Goal: Task Accomplishment & Management: Manage account settings

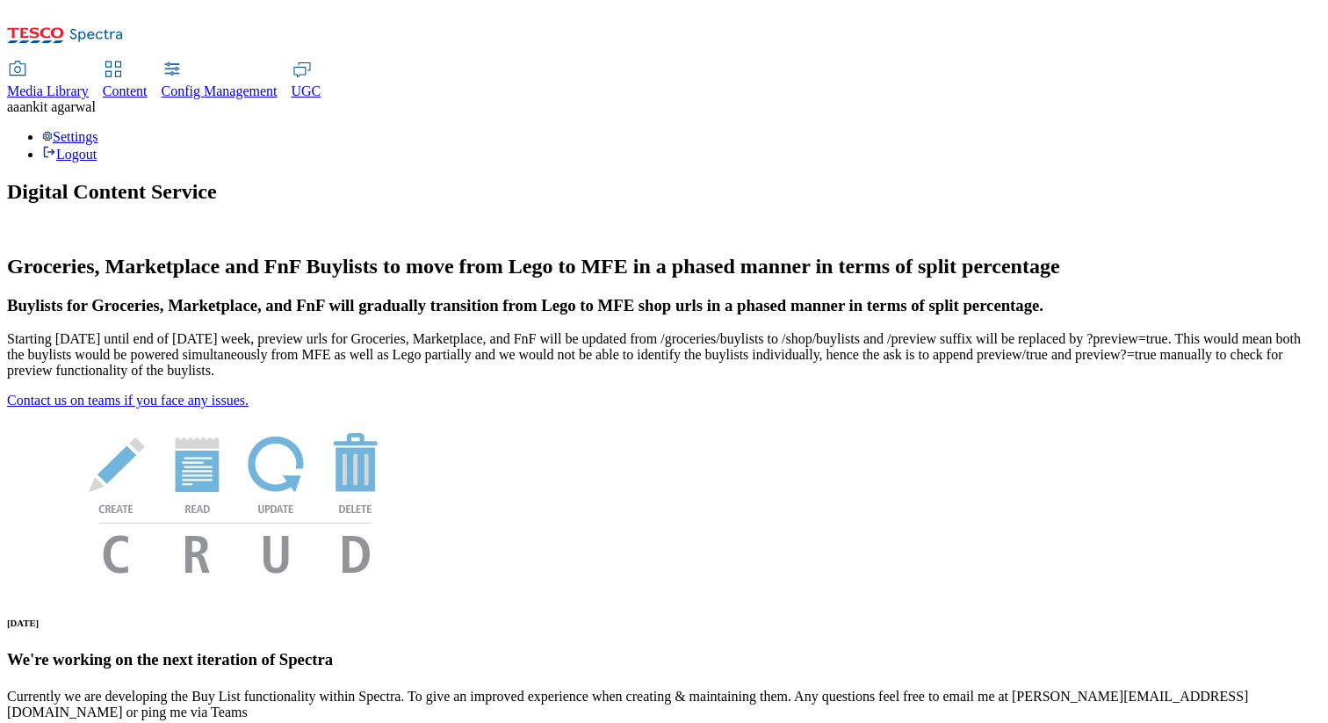
click at [96, 99] on span "[PERSON_NAME]" at bounding box center [57, 106] width 76 height 15
click at [1275, 129] on div "Settings Logout" at bounding box center [664, 145] width 1314 height 33
click at [98, 129] on link "Settings" at bounding box center [70, 136] width 56 height 15
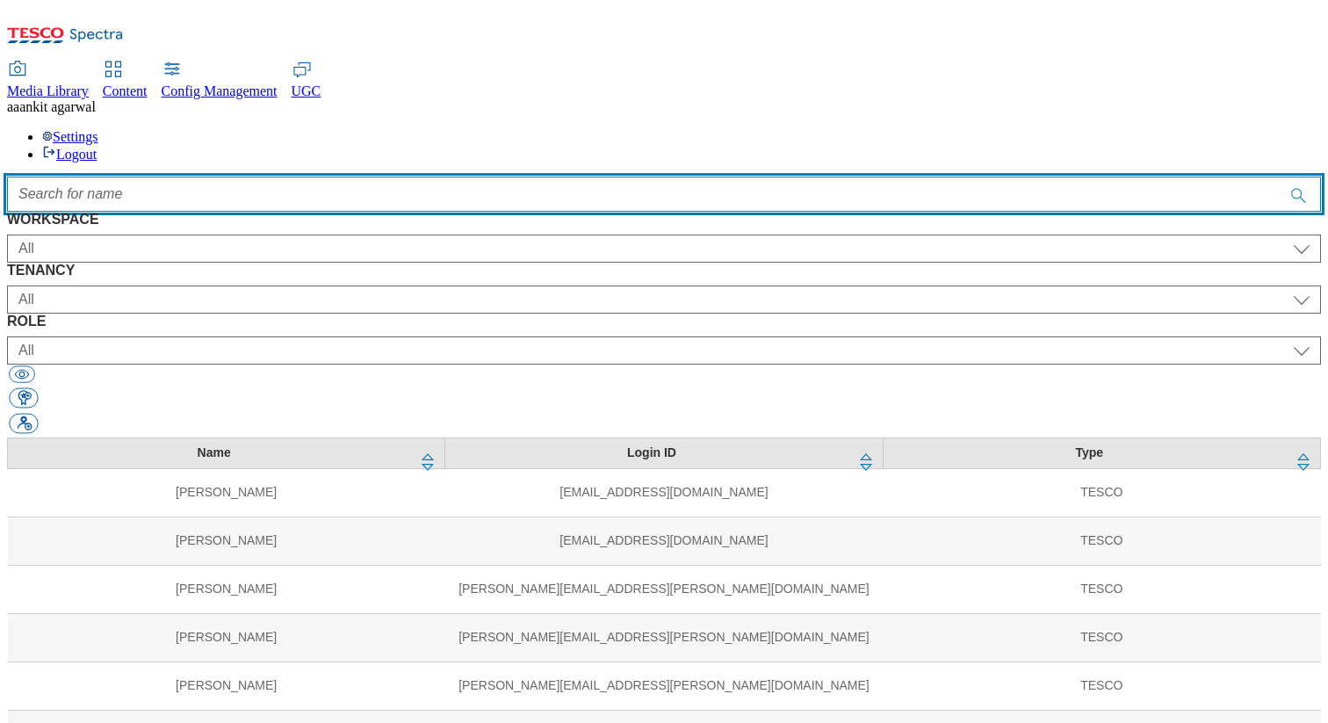
click at [472, 177] on input "Accessible label text" at bounding box center [664, 194] width 1314 height 35
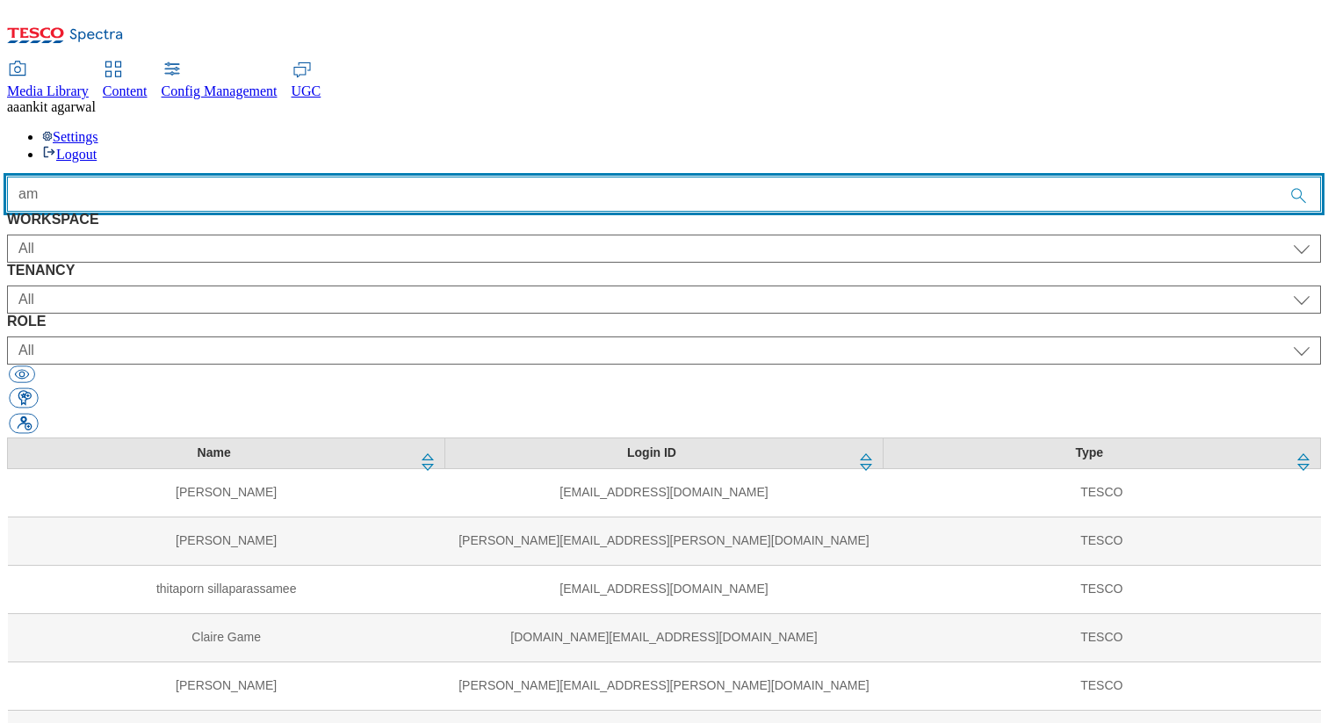
type input "a"
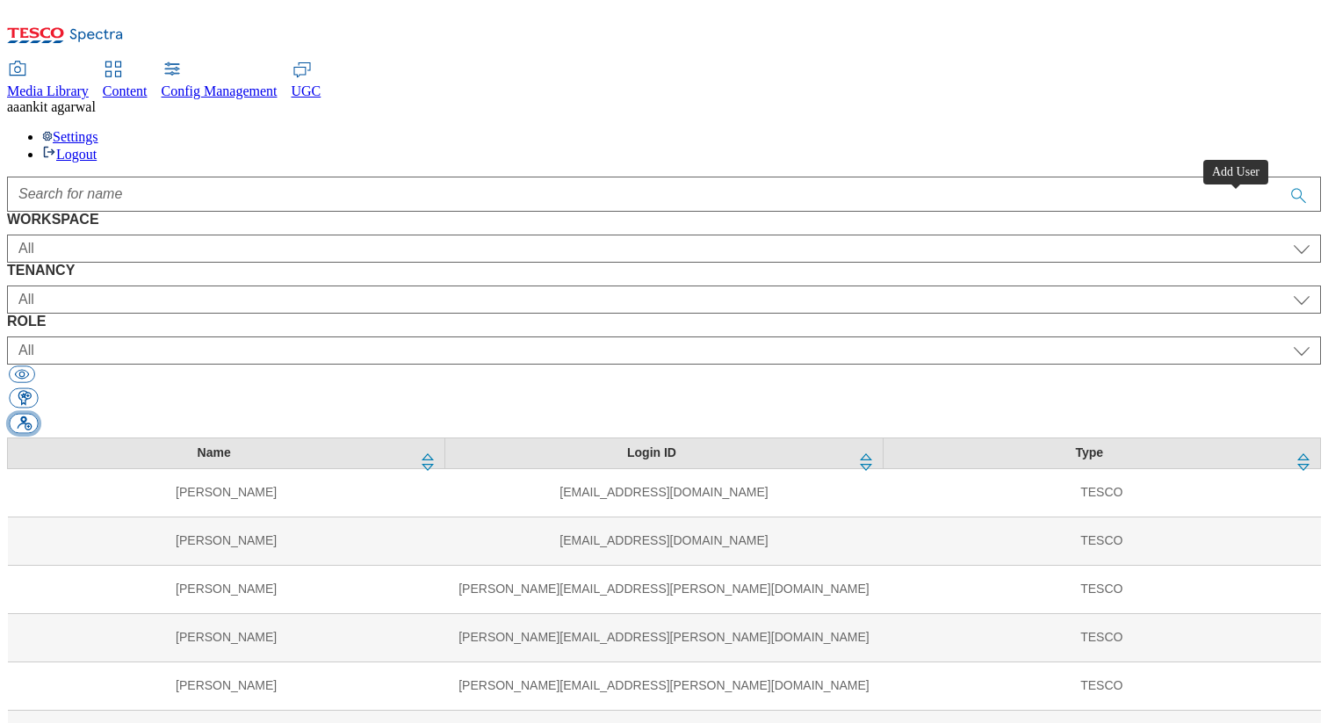
click at [38, 414] on button "button" at bounding box center [23, 424] width 29 height 20
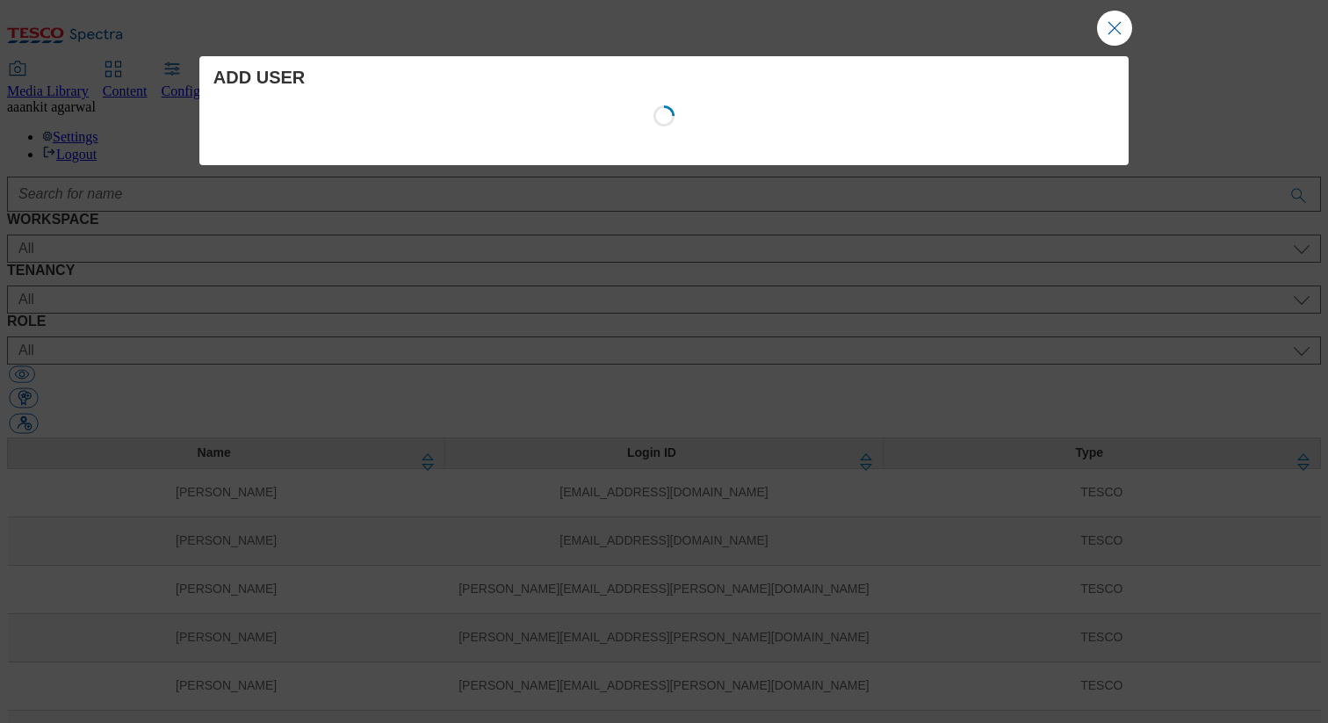
select select "Content"
select select "customer-engagement"
select select "content_designer"
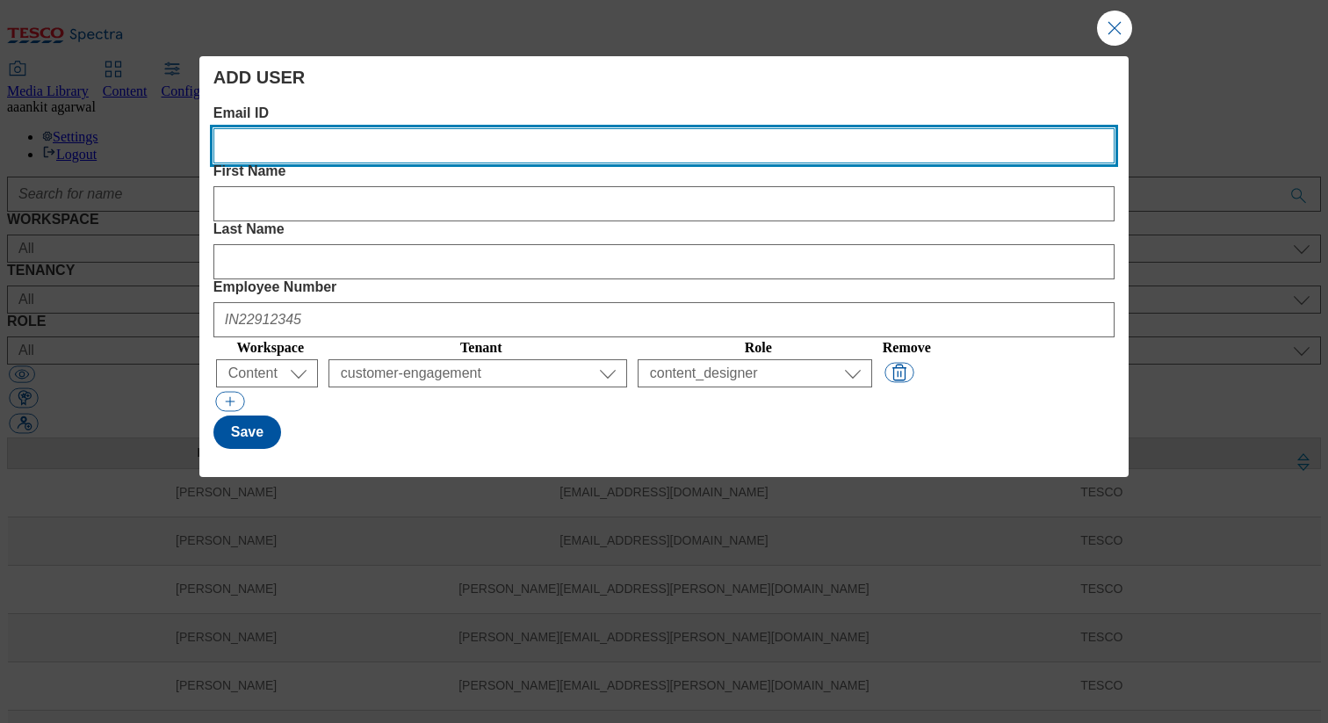
click at [338, 144] on ID "Email ID" at bounding box center [663, 145] width 901 height 35
paste ID "amrit.dhillon@dunnhumby.com"
type ID "amrit.dhillon@dunnhumby.com"
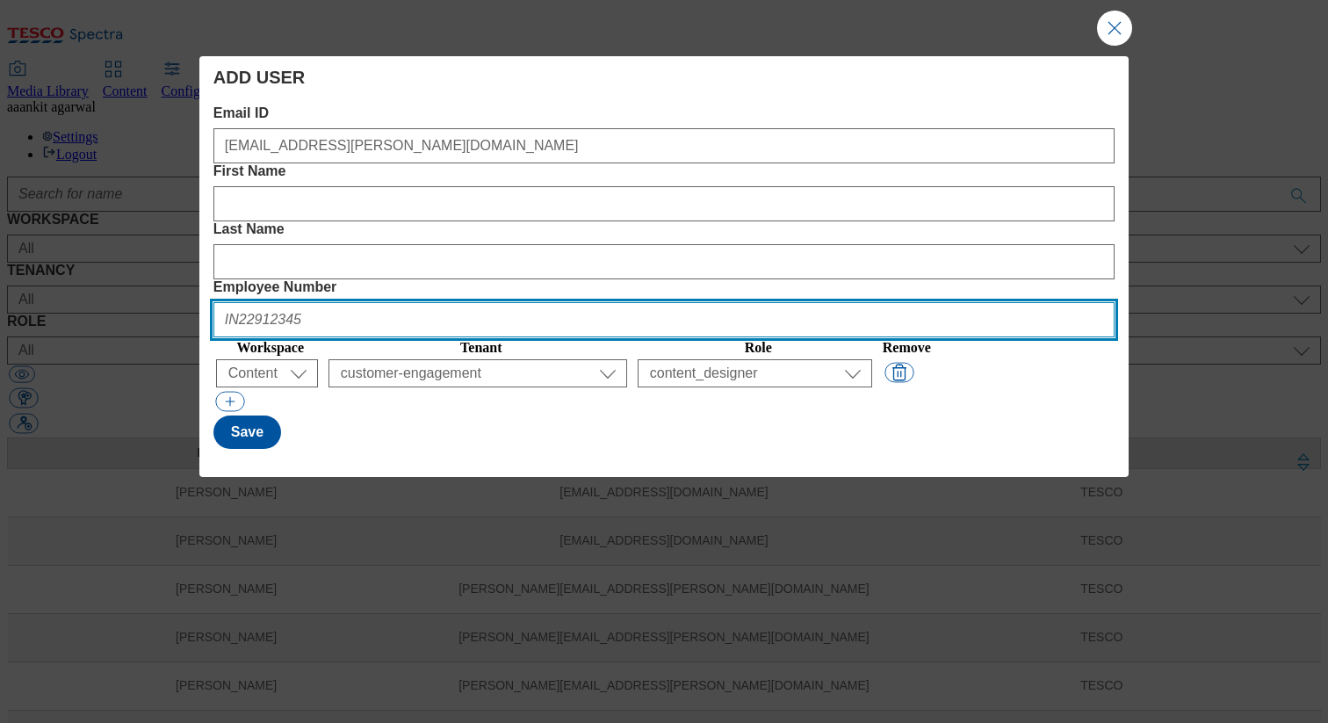
click at [931, 302] on Number "Employee Number" at bounding box center [663, 319] width 901 height 35
paste Number "UKD219952"
type Number "UKD219952"
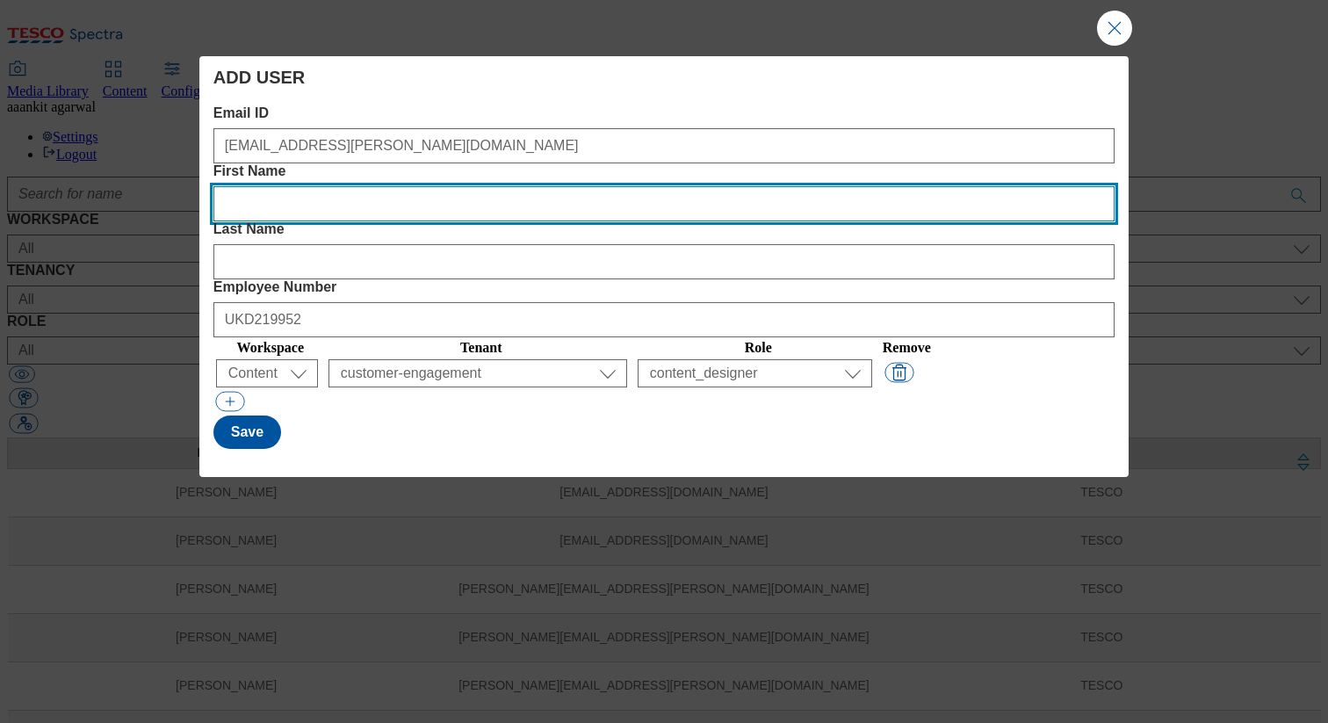
click at [577, 186] on Name "First Name" at bounding box center [663, 203] width 901 height 35
paste Name "Amrit"
type Name "Amrit"
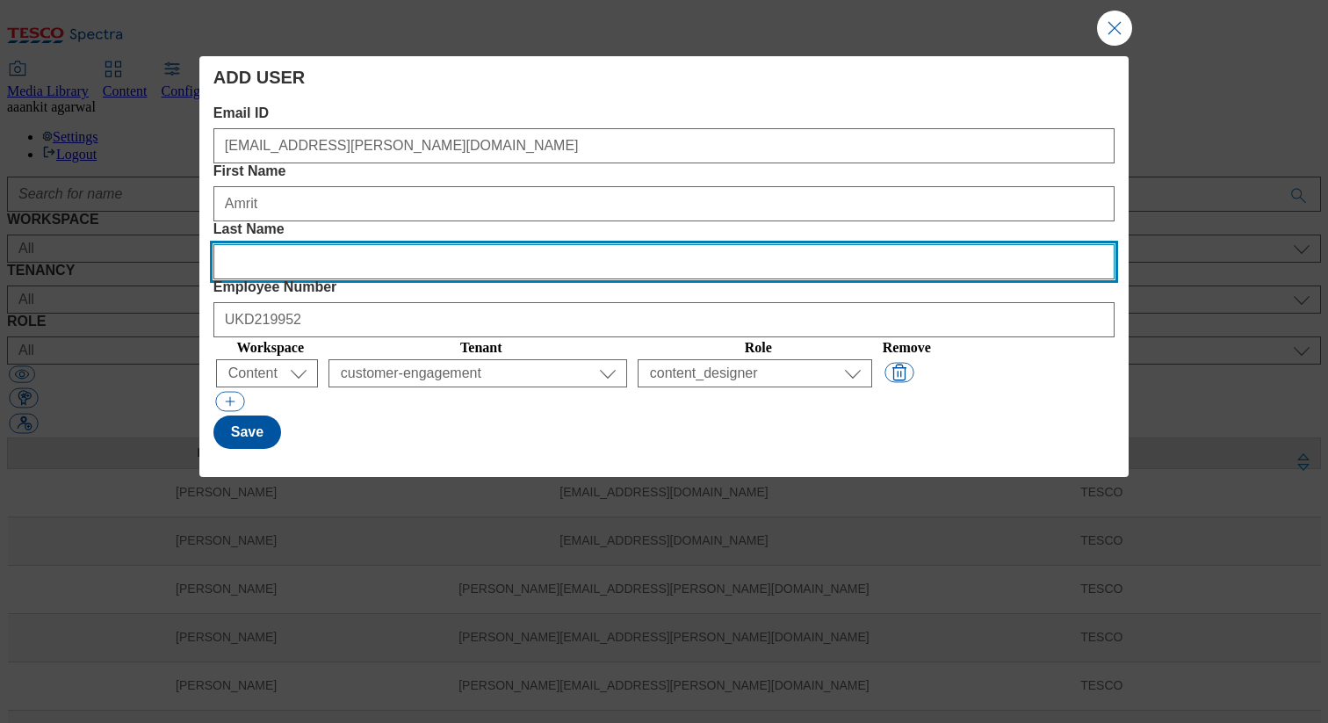
click at [777, 244] on Name "Last Name" at bounding box center [663, 261] width 901 height 35
paste Name "Dhillon"
type Name "Dhillon"
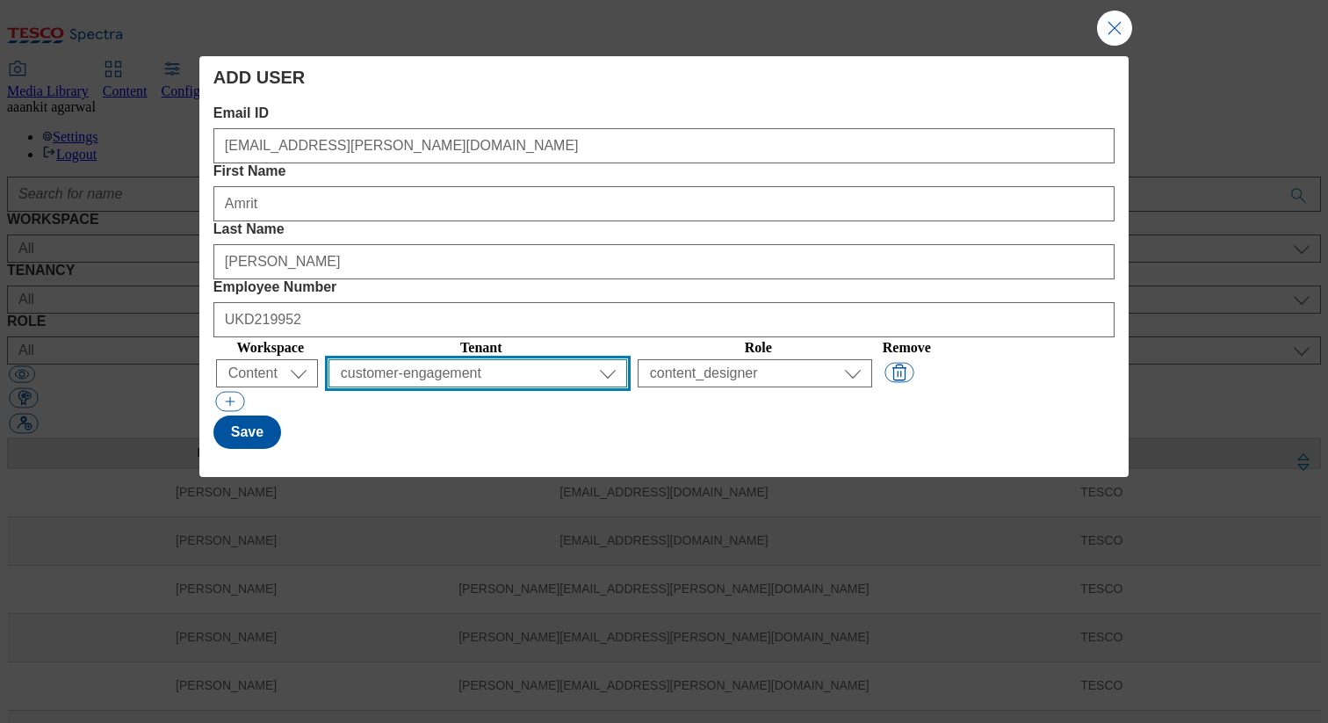
click at [448, 359] on select "All ALL All all Clubcard Boost UK Clubcard Marketing Clubcard ROI clubcard-boos…" at bounding box center [478, 373] width 299 height 28
select select "ghs-uk"
click at [382, 359] on select "All ALL All all Clubcard Boost UK Clubcard Marketing Clubcard ROI clubcard-boos…" at bounding box center [478, 373] width 299 height 28
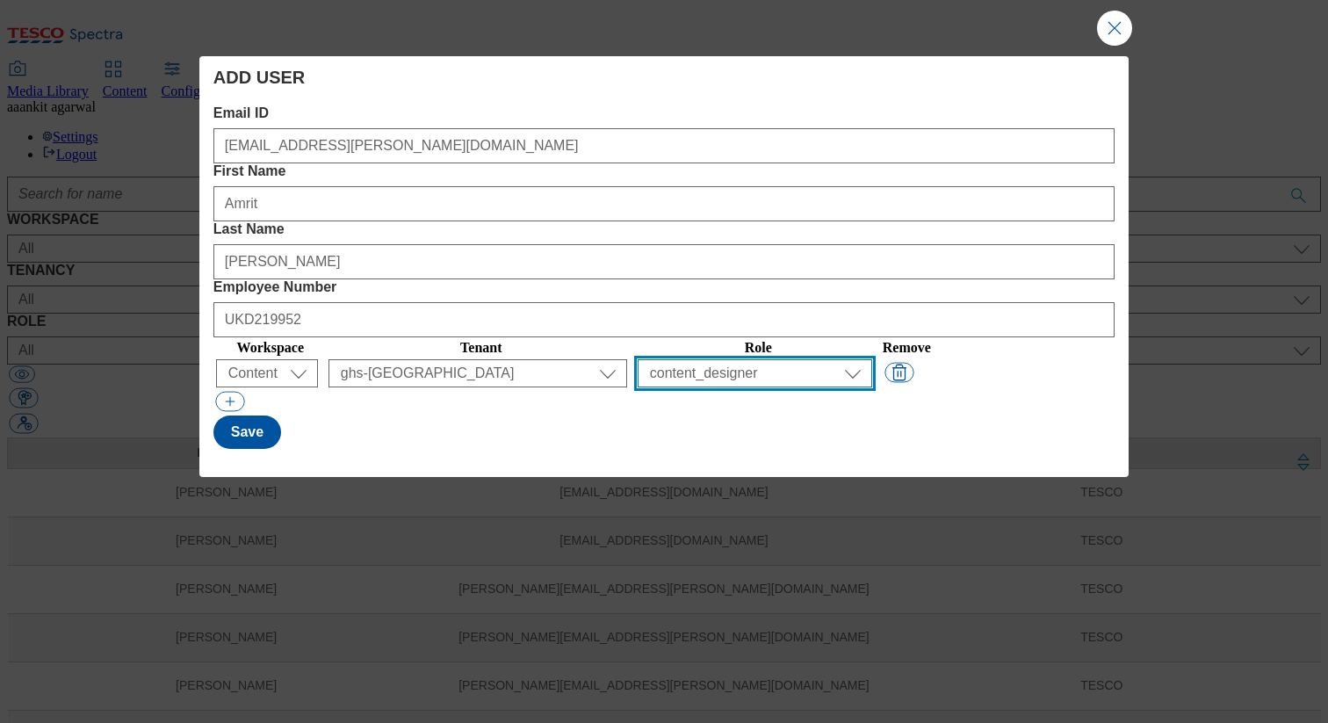
click at [837, 359] on select "All content_designer content_editor content_read developer guest media_admin mo…" at bounding box center [755, 373] width 235 height 28
select select "buylist_senior_editor"
click at [688, 359] on select "All content_designer content_editor content_read developer guest media_admin mo…" at bounding box center [755, 373] width 235 height 28
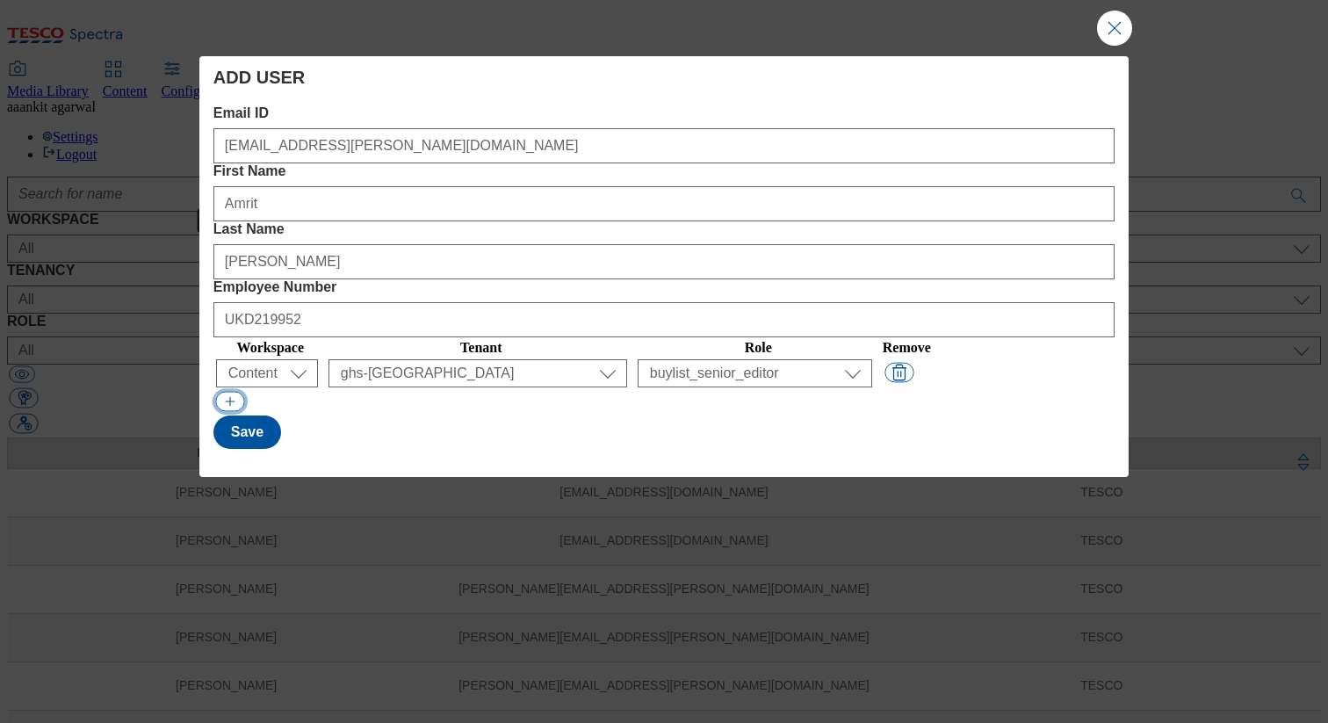
click at [232, 392] on button "Modal" at bounding box center [229, 402] width 29 height 20
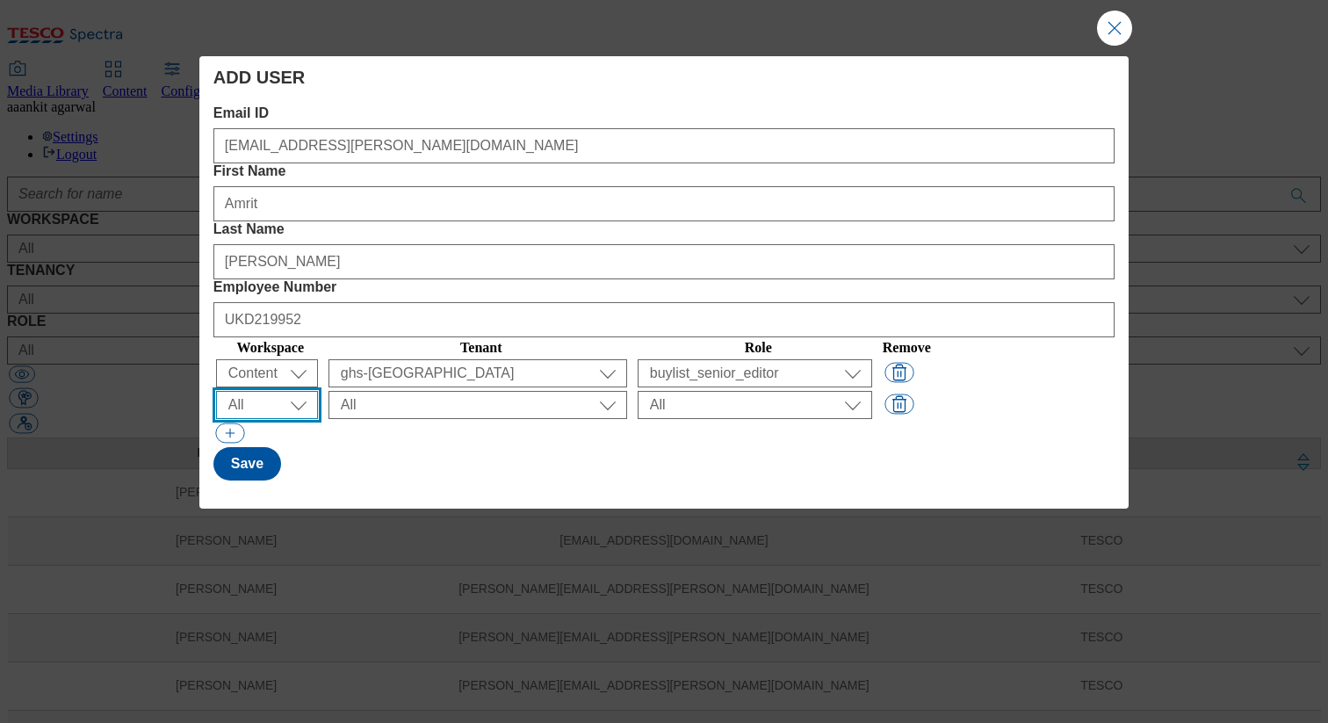
click at [295, 359] on select "All Content Media Spectra UGC Config" at bounding box center [267, 373] width 102 height 28
select select "Content"
click at [219, 359] on select "All Content Media Spectra UGC Config" at bounding box center [267, 373] width 102 height 28
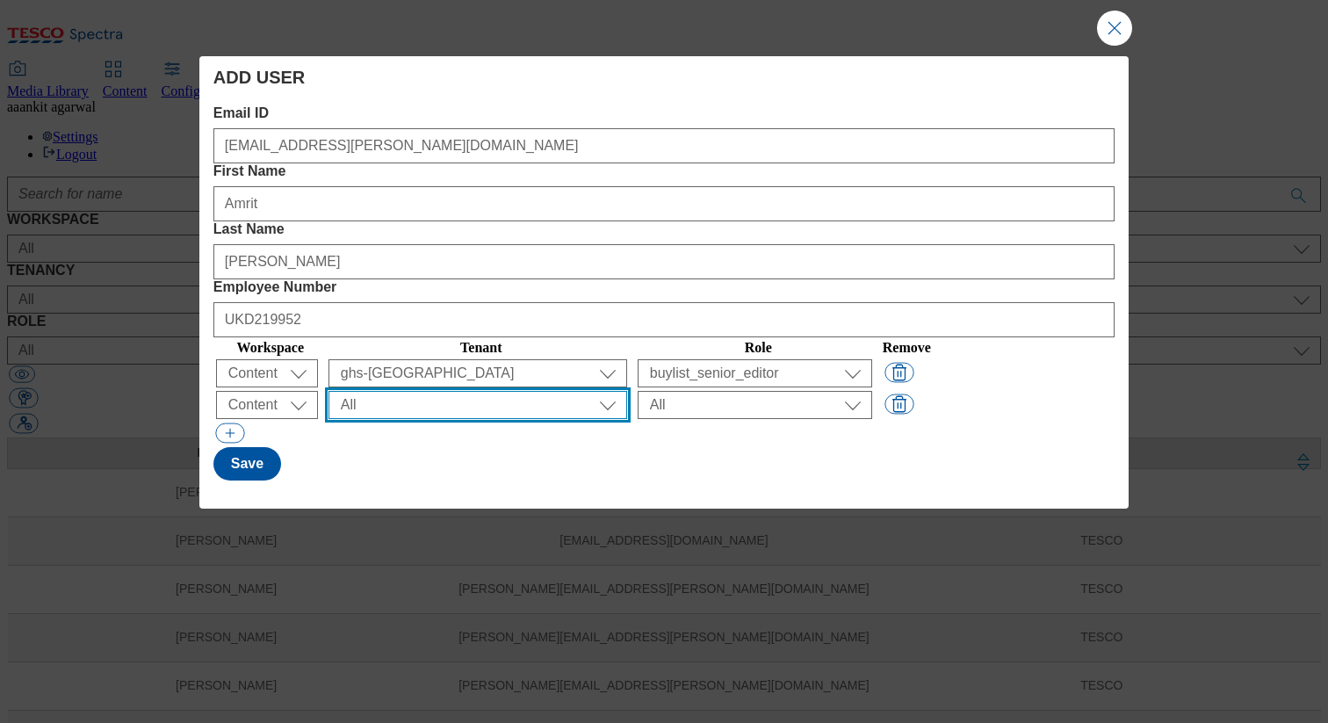
click at [474, 359] on select "All ALL All all Clubcard Boost UK Clubcard Marketing Clubcard ROI clubcard-boos…" at bounding box center [478, 373] width 299 height 28
select select "ghs-roi"
click at [382, 359] on select "All ALL All all Clubcard Boost UK Clubcard Marketing Clubcard ROI clubcard-boos…" at bounding box center [478, 373] width 299 height 28
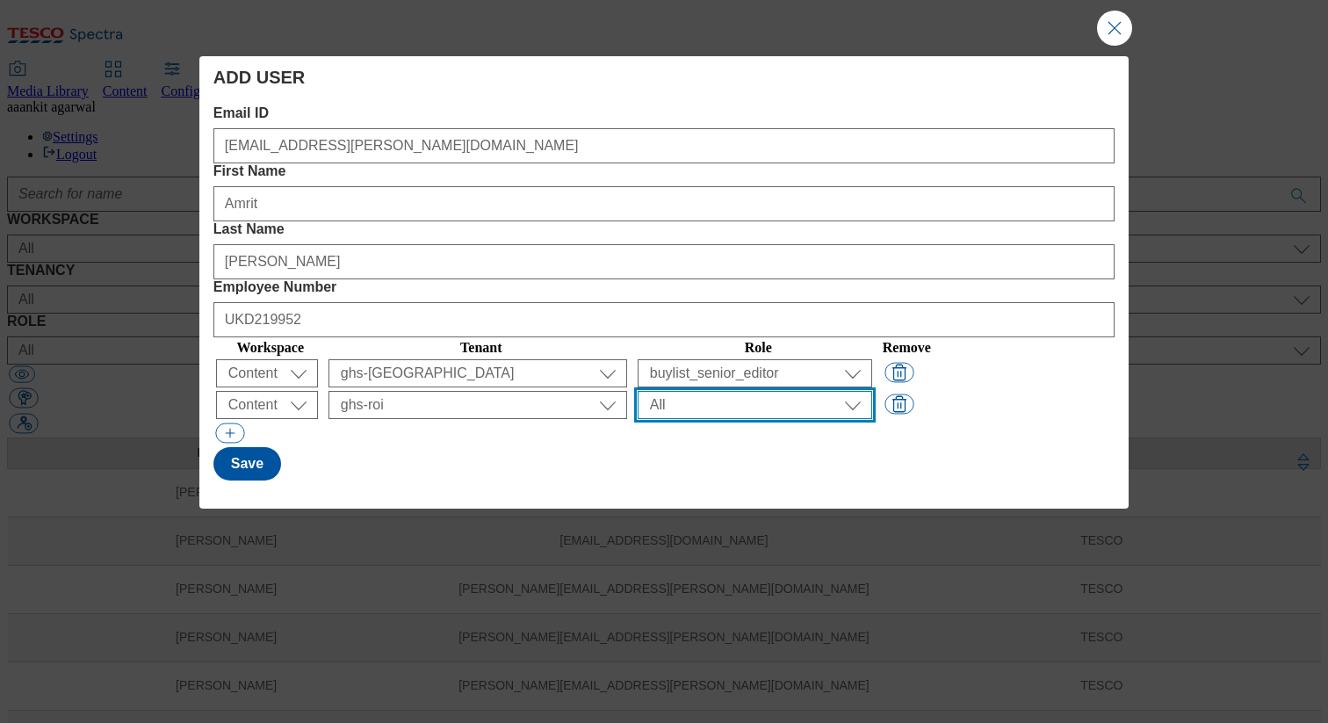
click at [811, 359] on select "All content_designer content_editor content_read developer guest media_admin mo…" at bounding box center [755, 373] width 235 height 28
select select "buylist_senior_editor"
click at [688, 359] on select "All content_designer content_editor content_read developer guest media_admin mo…" at bounding box center [755, 373] width 235 height 28
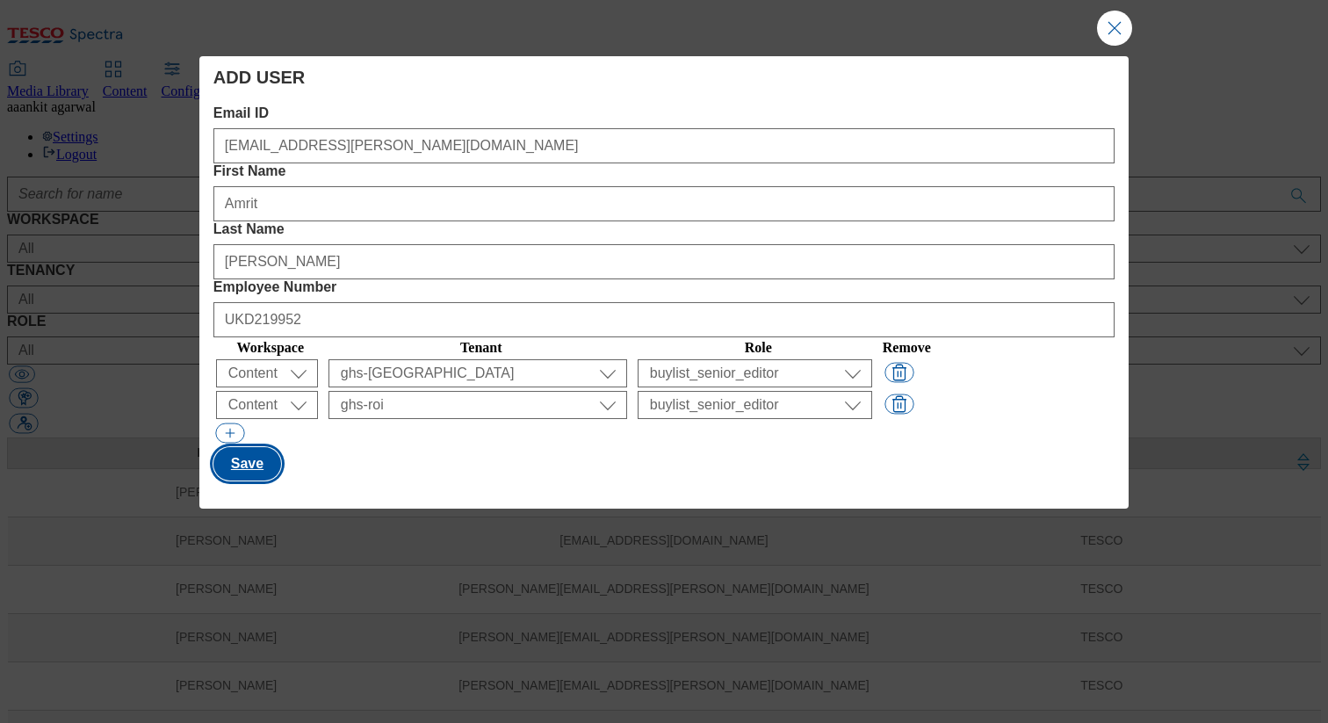
click at [262, 447] on button "Save" at bounding box center [247, 463] width 68 height 33
select select "customer-engagement"
select select "content_designer"
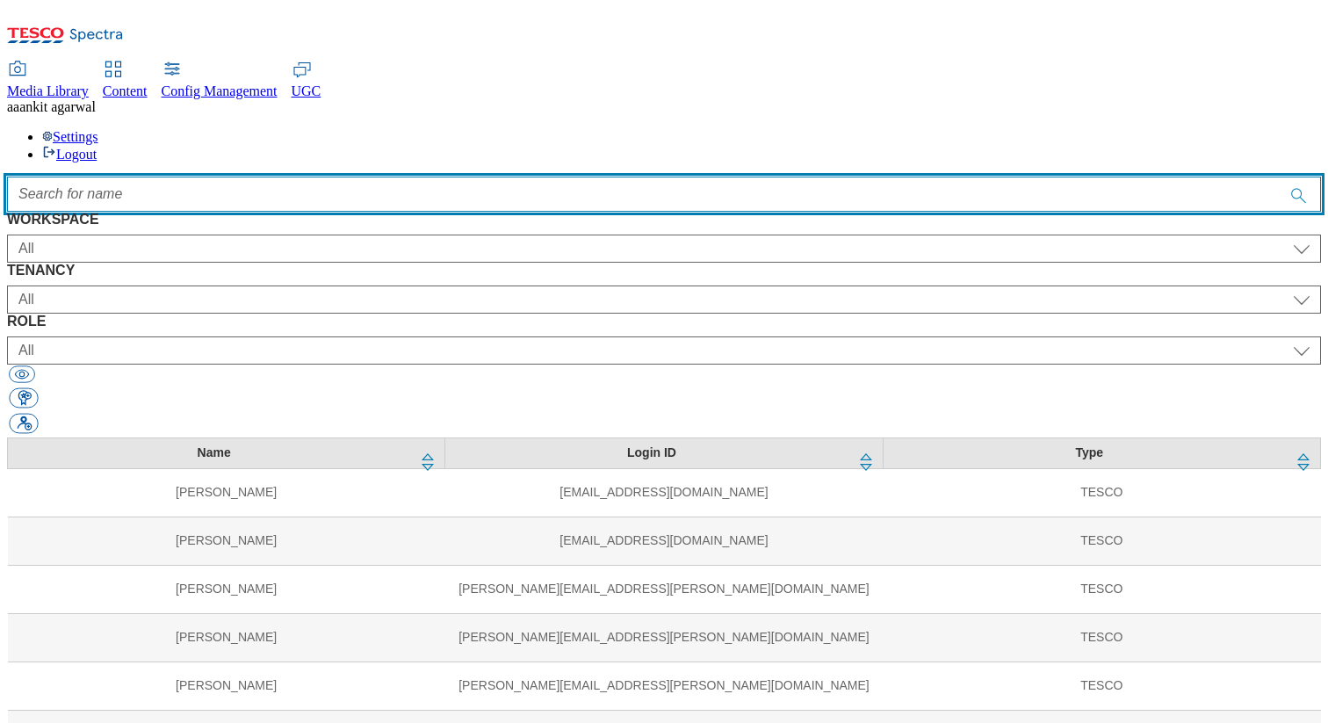
click at [533, 177] on input "Accessible label text" at bounding box center [664, 194] width 1314 height 35
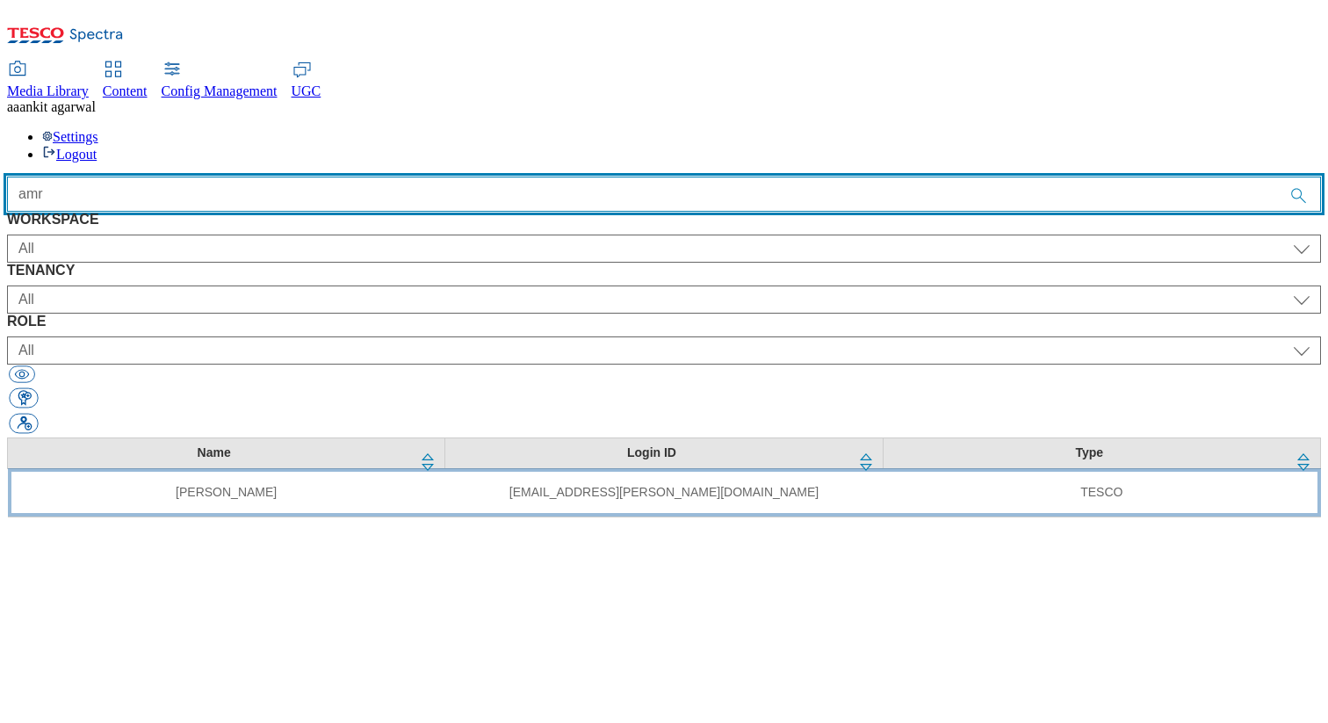
type input "amr"
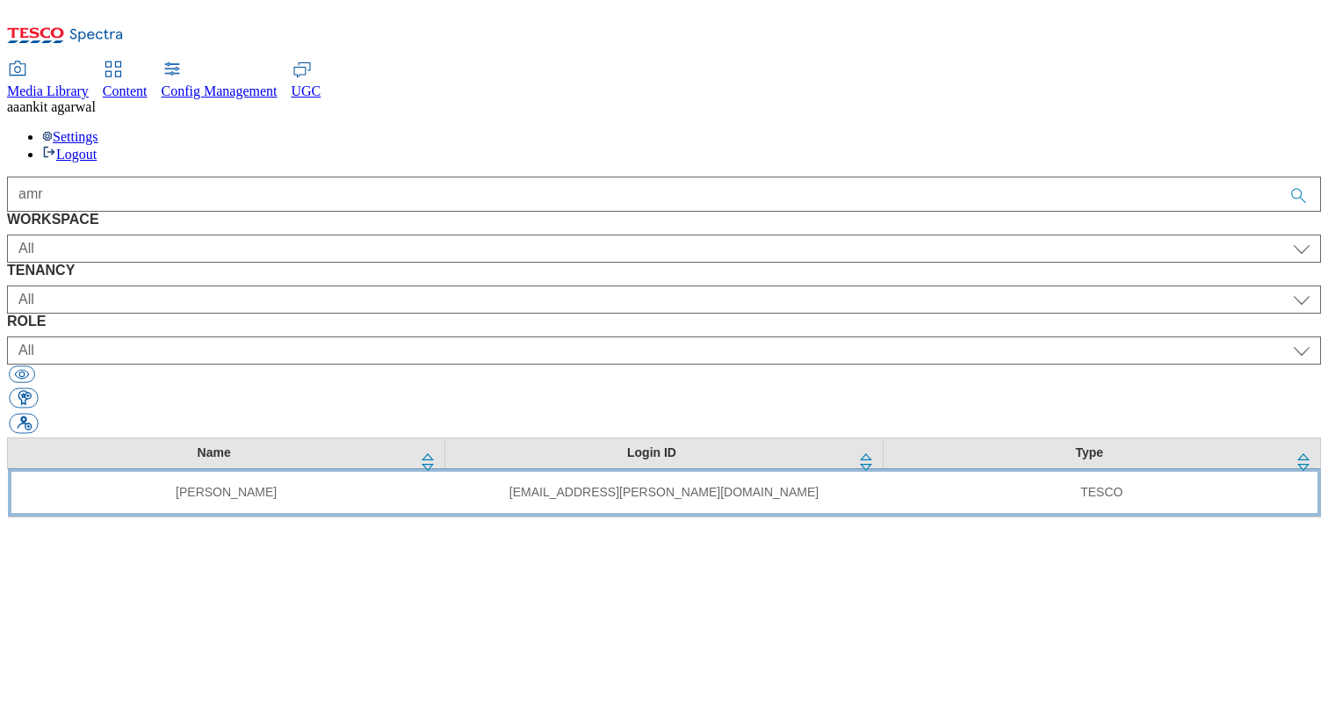
click at [445, 468] on td "amrit.dhillon@dunnhumby.com" at bounding box center [664, 492] width 438 height 48
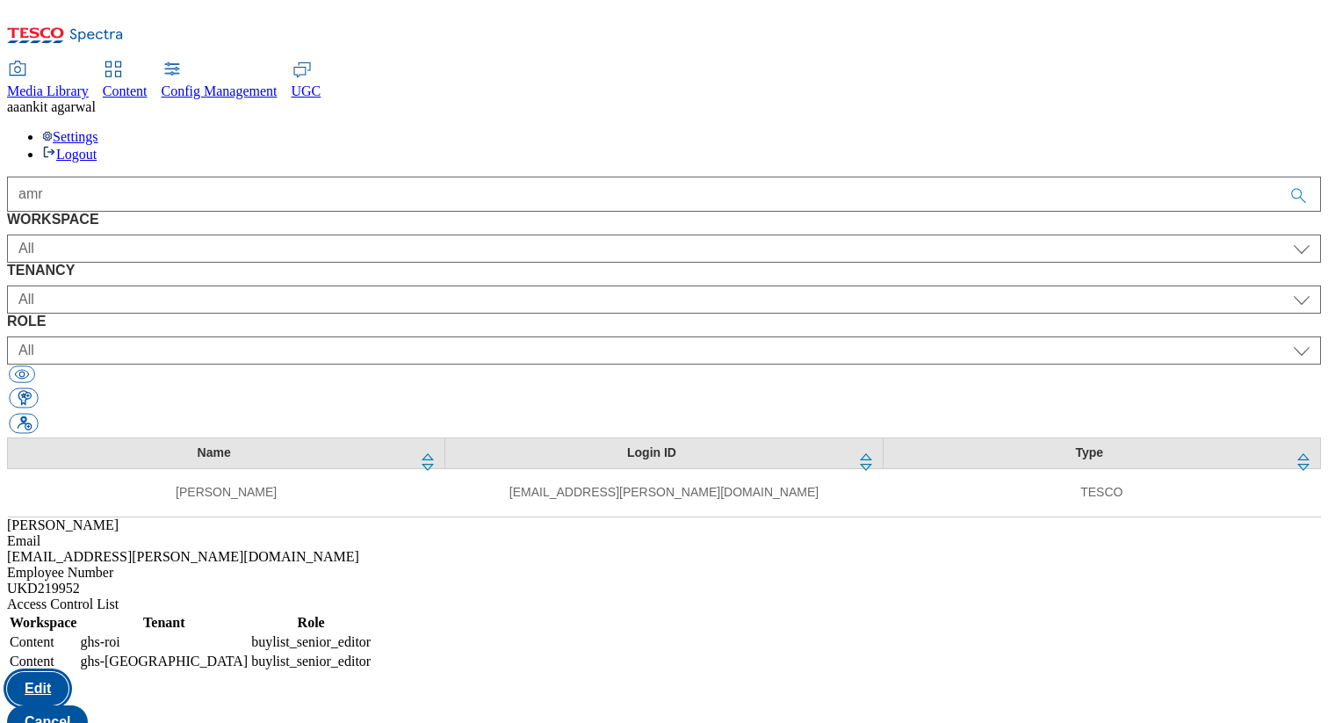
click at [69, 672] on button "Edit" at bounding box center [37, 688] width 61 height 33
select select "ghs-roi"
select select "buylist_senior_editor"
select select "ghs-uk"
select select "buylist_senior_editor"
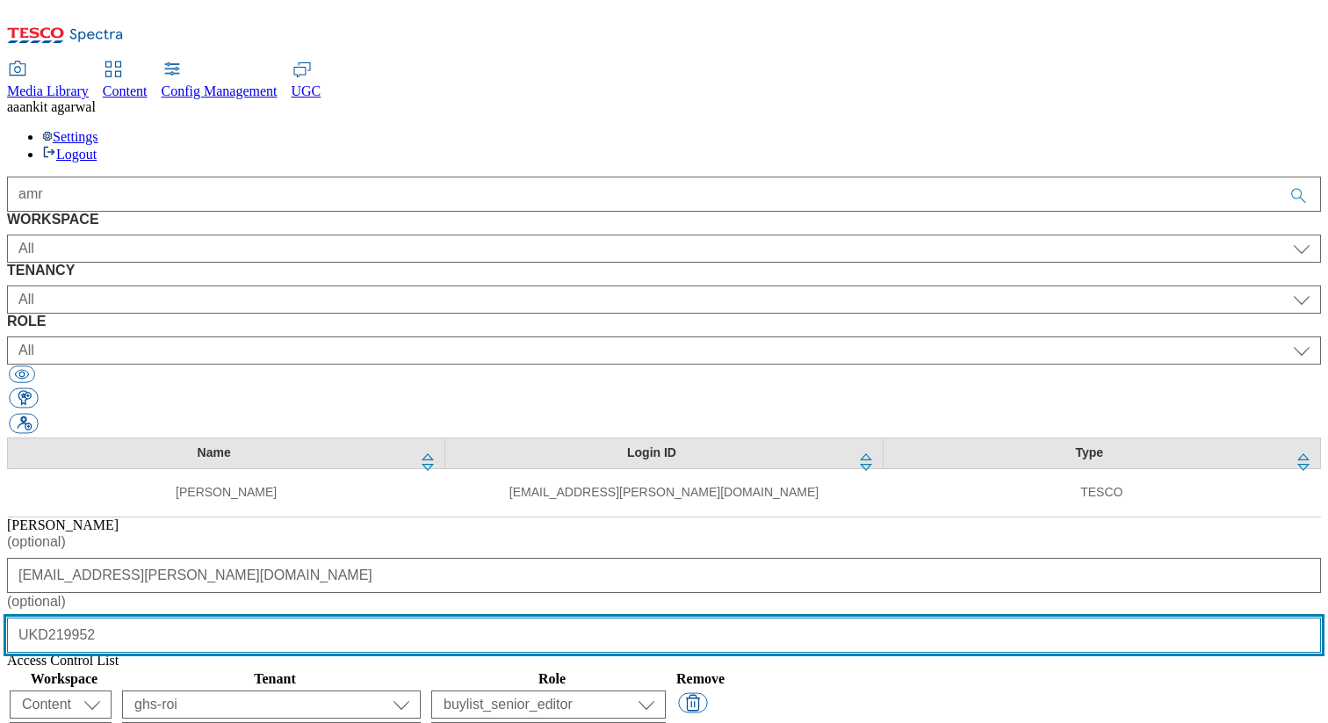
click at [712, 618] on input "UKD219952" at bounding box center [664, 635] width 1314 height 35
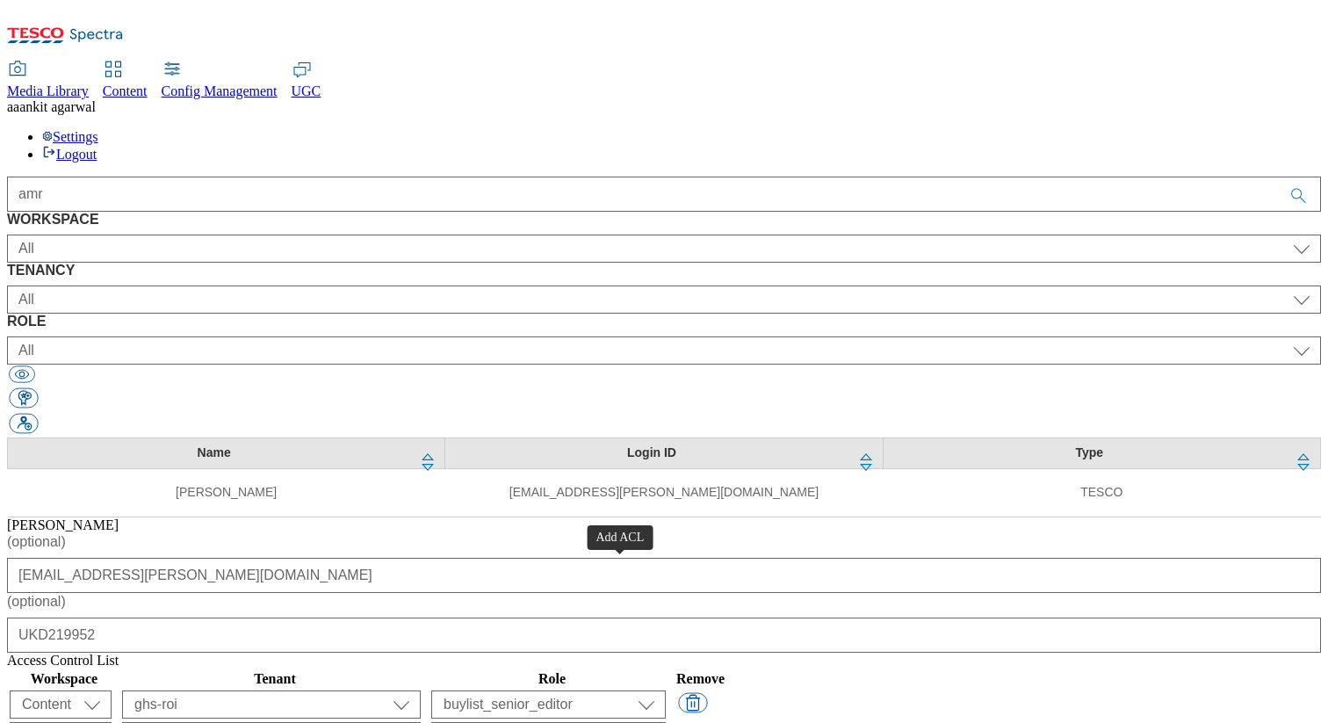
select select "flare-email-mktg"
click at [112, 691] on select "Content Media Spectra UGC Config" at bounding box center [61, 705] width 102 height 28
select select "Media"
click at [112, 691] on select "Content Media Spectra UGC Config" at bounding box center [61, 705] width 102 height 28
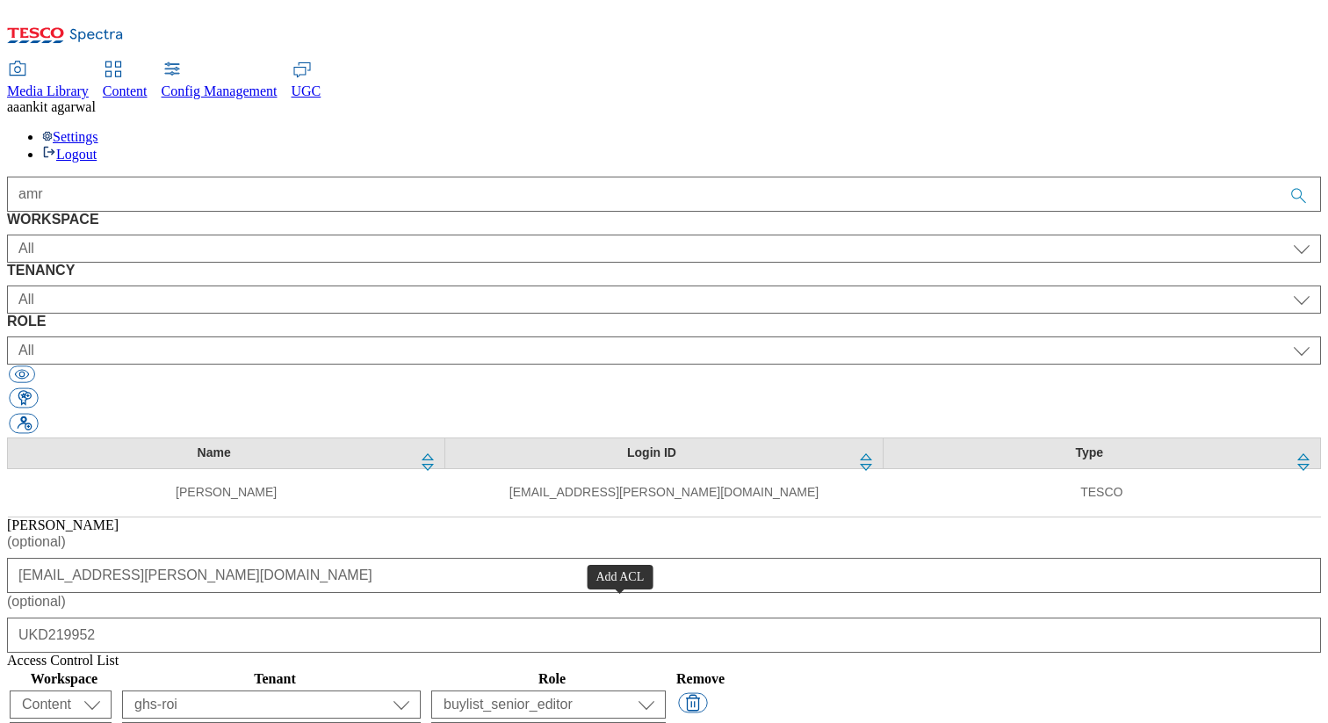
select select "flare-email-mktg"
click at [112, 691] on select "Content Media Spectra UGC Config" at bounding box center [61, 705] width 102 height 28
select select "Media"
click at [112, 691] on select "Content Media Spectra UGC Config" at bounding box center [61, 705] width 102 height 28
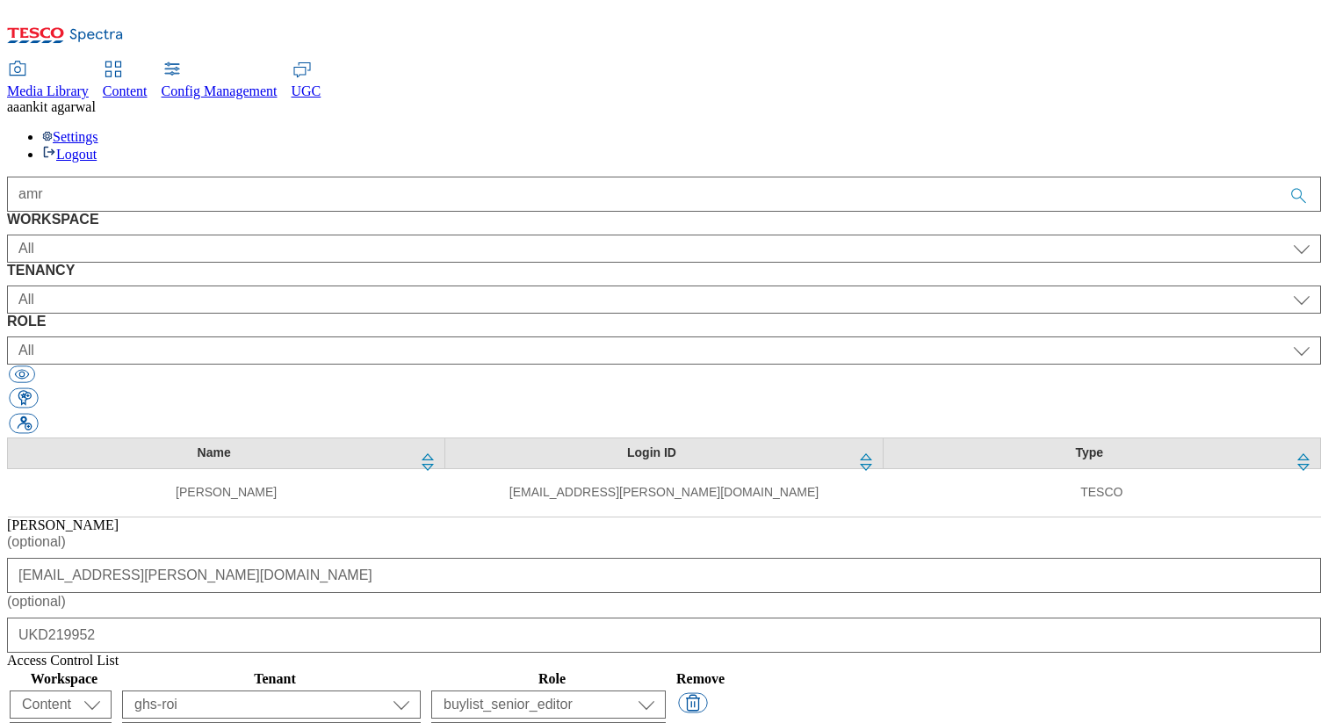
click at [421, 691] on select "ALL All all Clubcard Boost UK Clubcard Marketing Clubcard ROI clubcard-boost-uk…" at bounding box center [271, 705] width 299 height 28
select select "flare-ghs-roi"
click at [421, 691] on select "ALL All all Clubcard Boost UK Clubcard Marketing Clubcard ROI clubcard-boost-uk…" at bounding box center [271, 705] width 299 height 28
select select "flare-ghs-mktg"
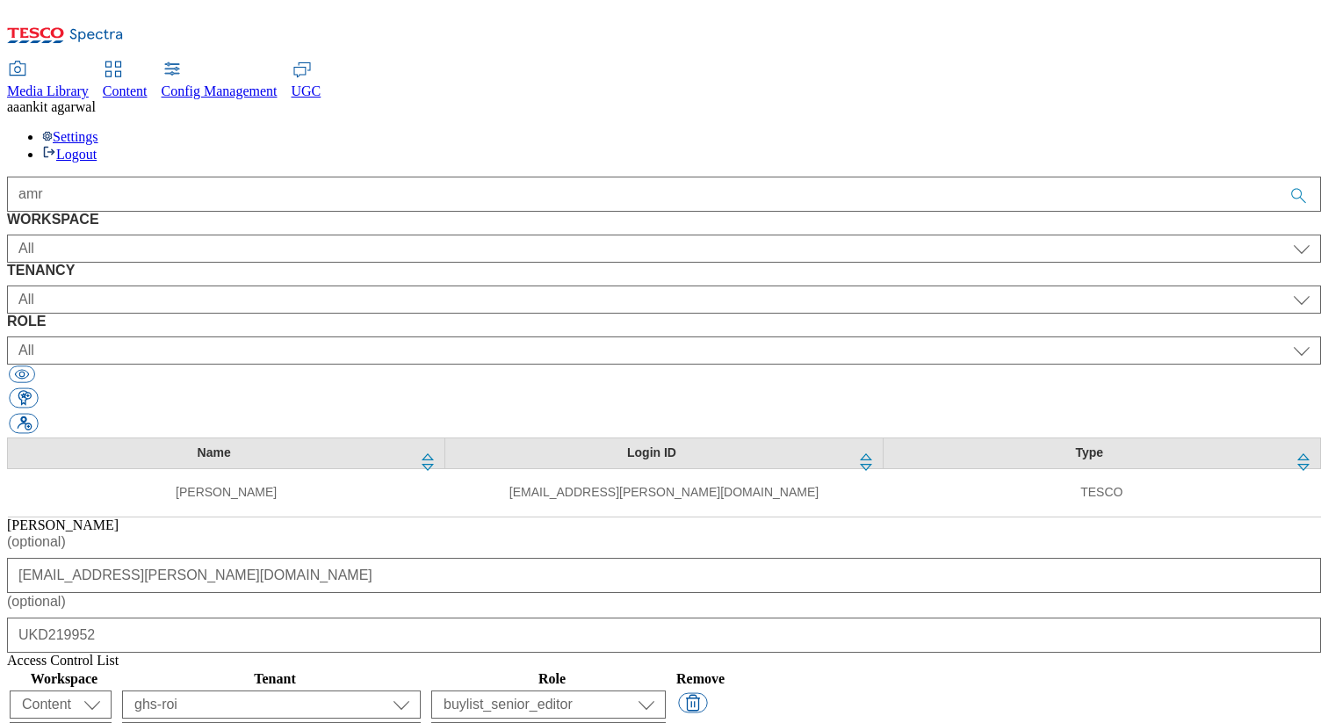
click at [421, 691] on select "ALL All all Clubcard Boost UK Clubcard Marketing Clubcard ROI clubcard-boost-uk…" at bounding box center [271, 705] width 299 height 28
click at [666, 690] on select "content_designer content_editor content_read developer guest media_admin modera…" at bounding box center [548, 704] width 235 height 28
select select "content_editor"
click at [666, 690] on select "content_designer content_editor content_read developer guest media_admin modera…" at bounding box center [548, 704] width 235 height 28
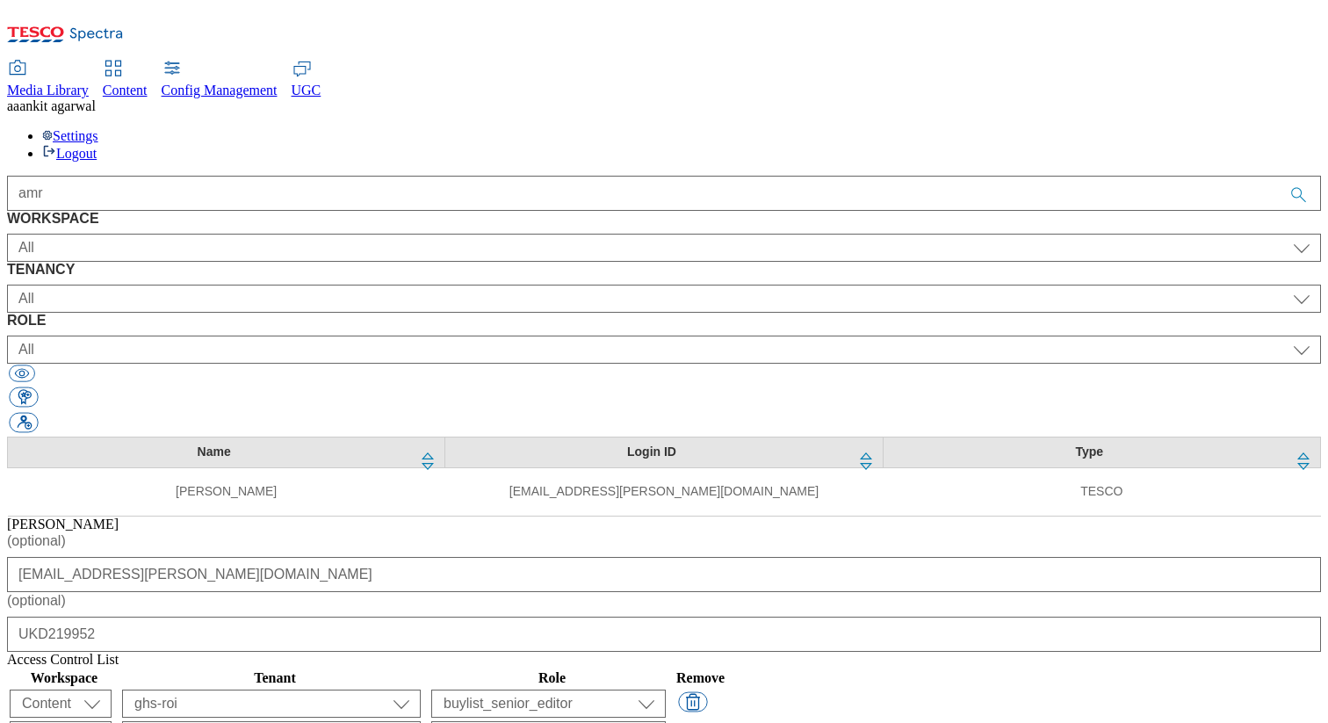
click at [666, 690] on select "content_designer content_editor content_read developer guest media_admin modera…" at bounding box center [548, 704] width 235 height 28
select select "content_editor"
click at [666, 690] on select "content_designer content_editor content_read developer guest media_admin modera…" at bounding box center [548, 704] width 235 height 28
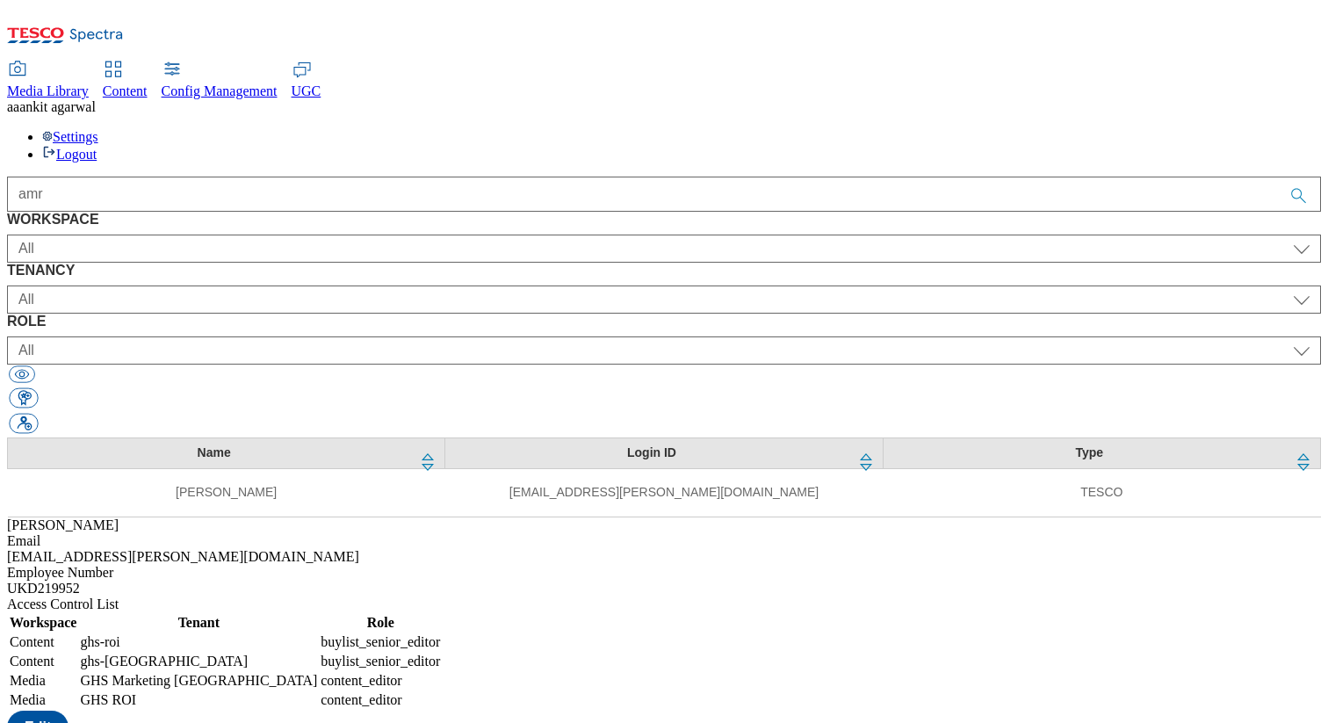
select select "Content"
select select "ghs-roi"
select select "buylist_senior_editor"
select select "Content"
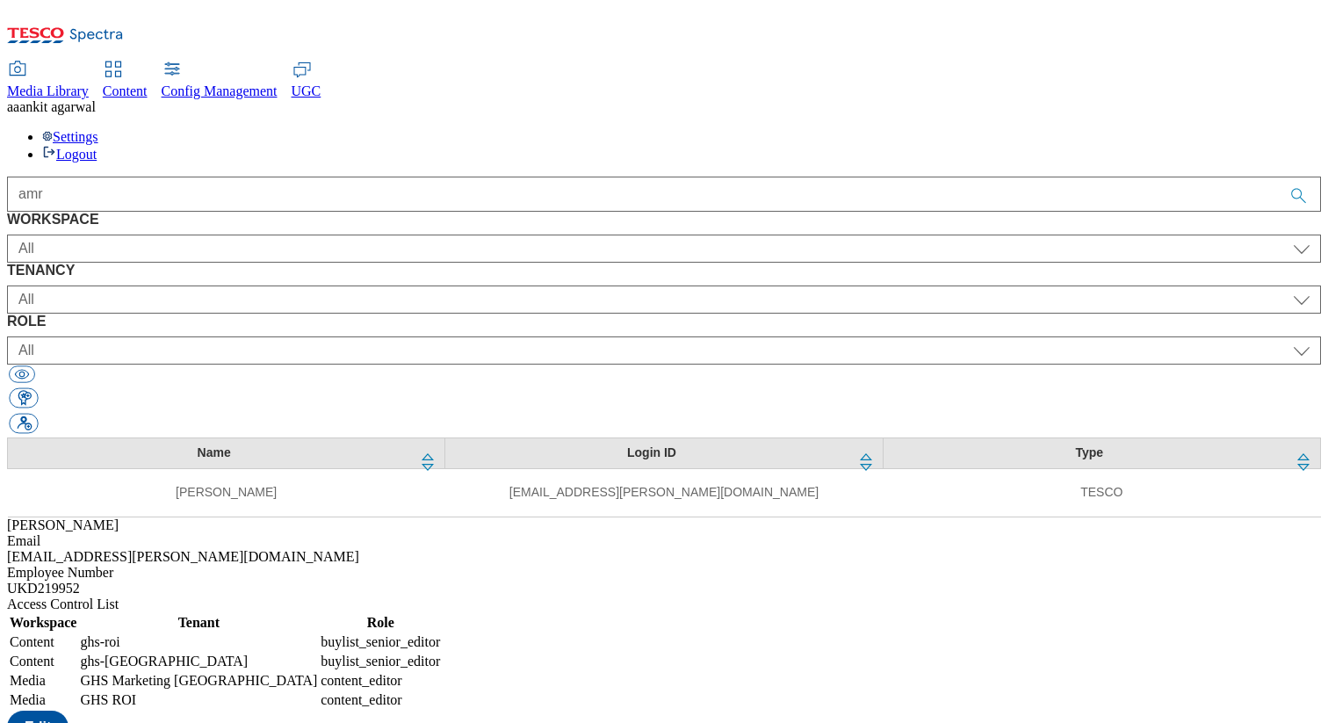
select select "ghs-uk"
select select "buylist_senior_editor"
select select "Media"
select select "flare-ghs-mktg"
select select "content_editor"
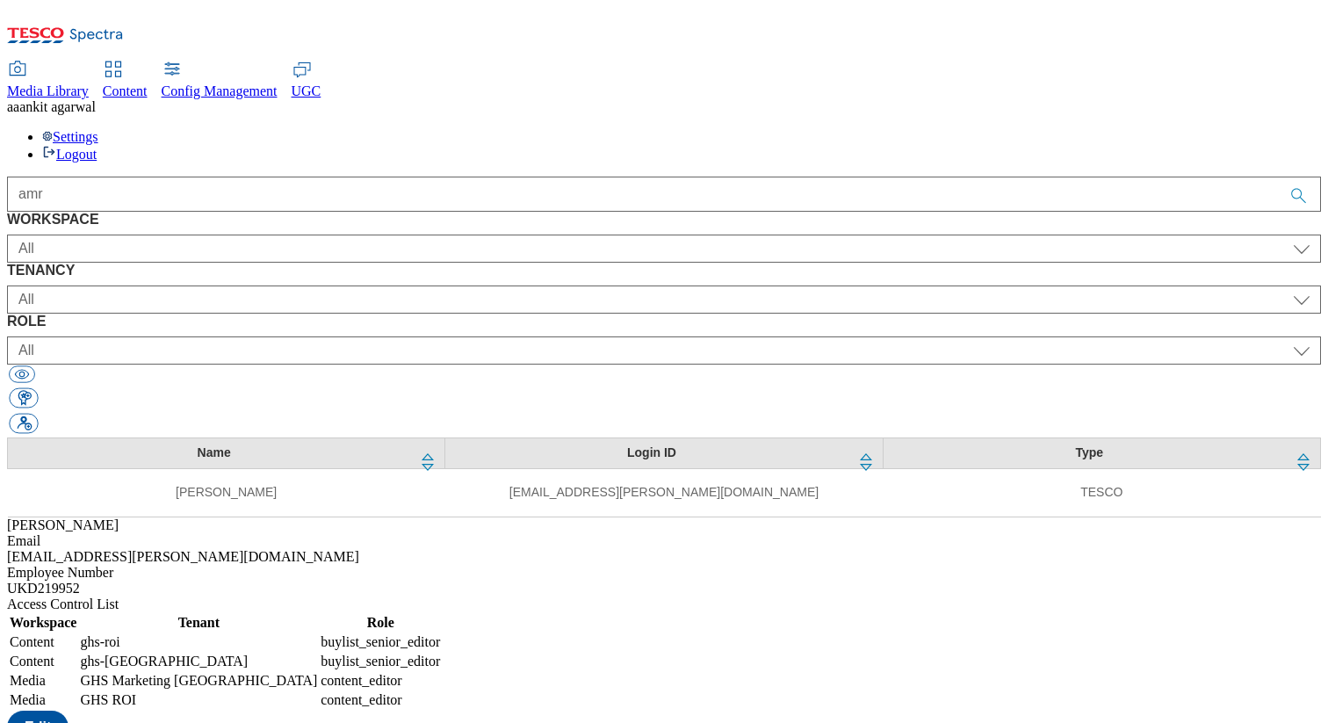
select select "Media"
select select "flare-ghs-roi"
select select "content_editor"
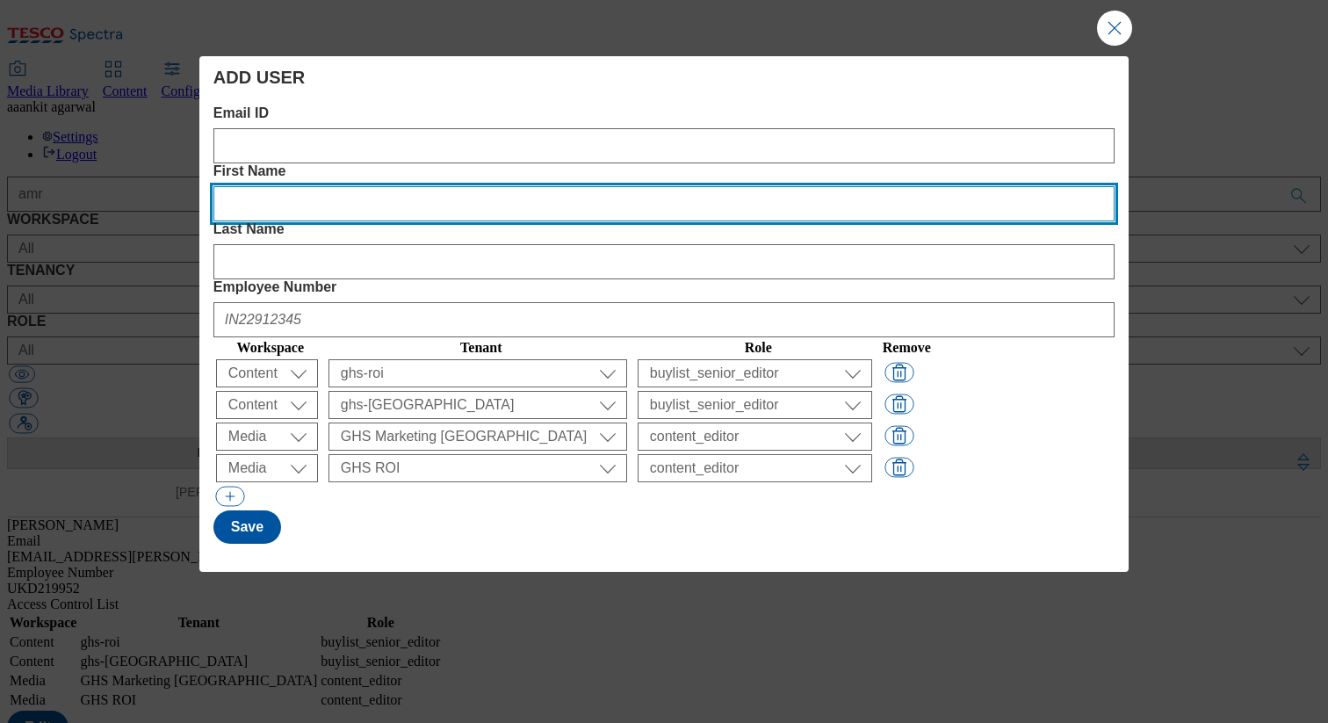
click at [519, 186] on Name "First Name" at bounding box center [663, 203] width 901 height 35
paste Name "Cristina"
type Name "Cristina"
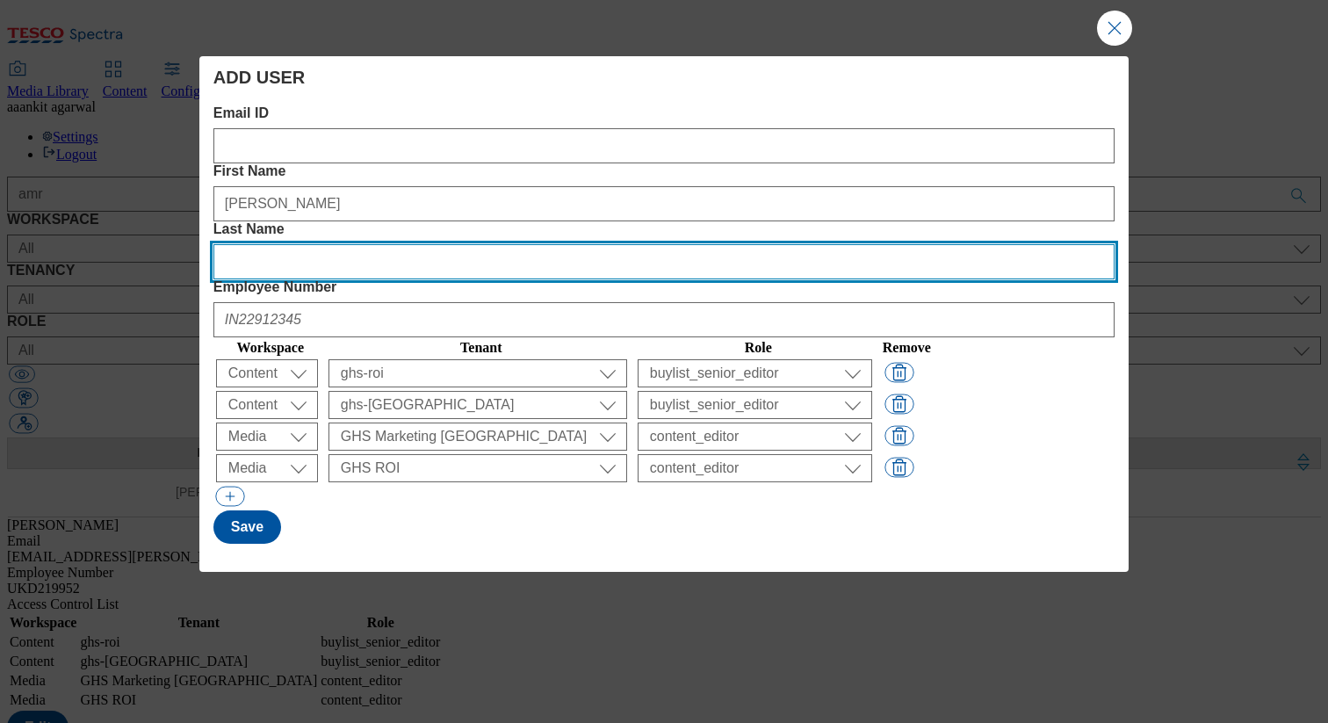
click at [753, 244] on Name "Last Name" at bounding box center [663, 261] width 901 height 35
paste Name "Palomino Janampa"
type Name "Palomino Janampa"
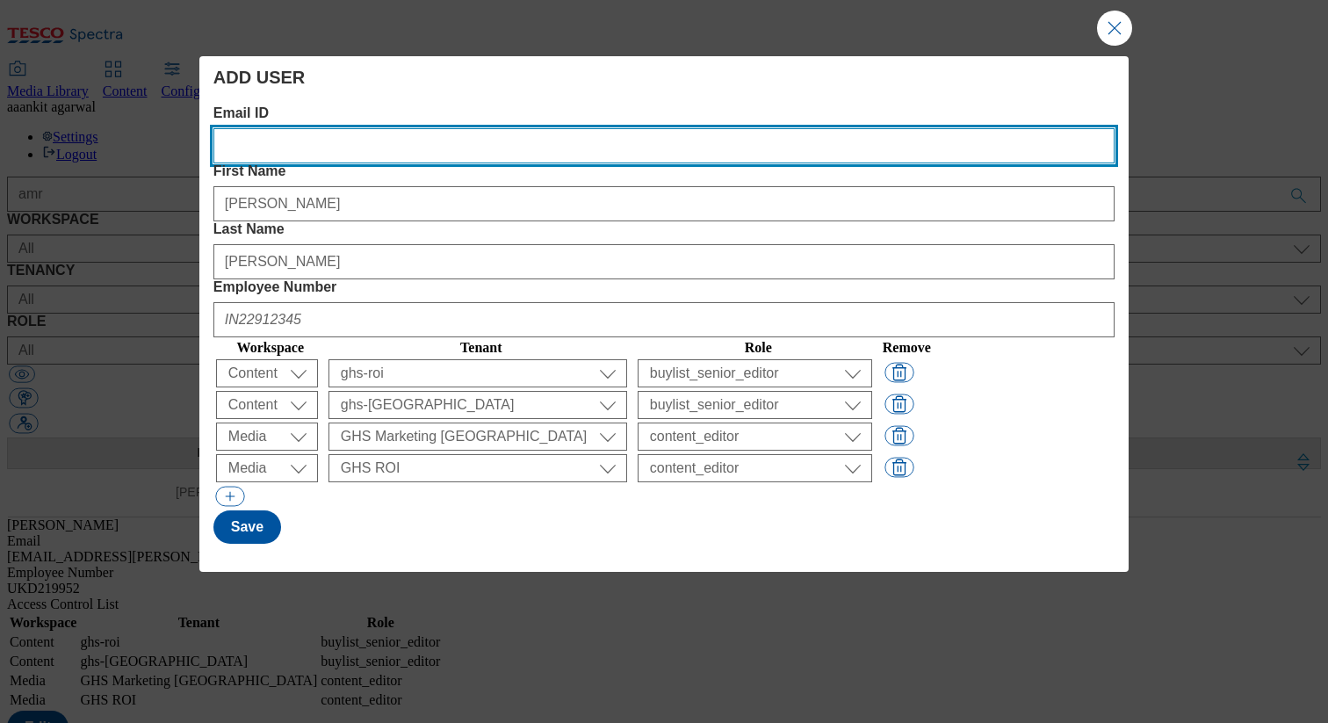
click at [382, 155] on ID "Email ID" at bounding box center [663, 145] width 901 height 35
paste ID "nicole.palominojanampa@dunnhumby.com"
type ID "nicole.palominojanampa@dunnhumby.com"
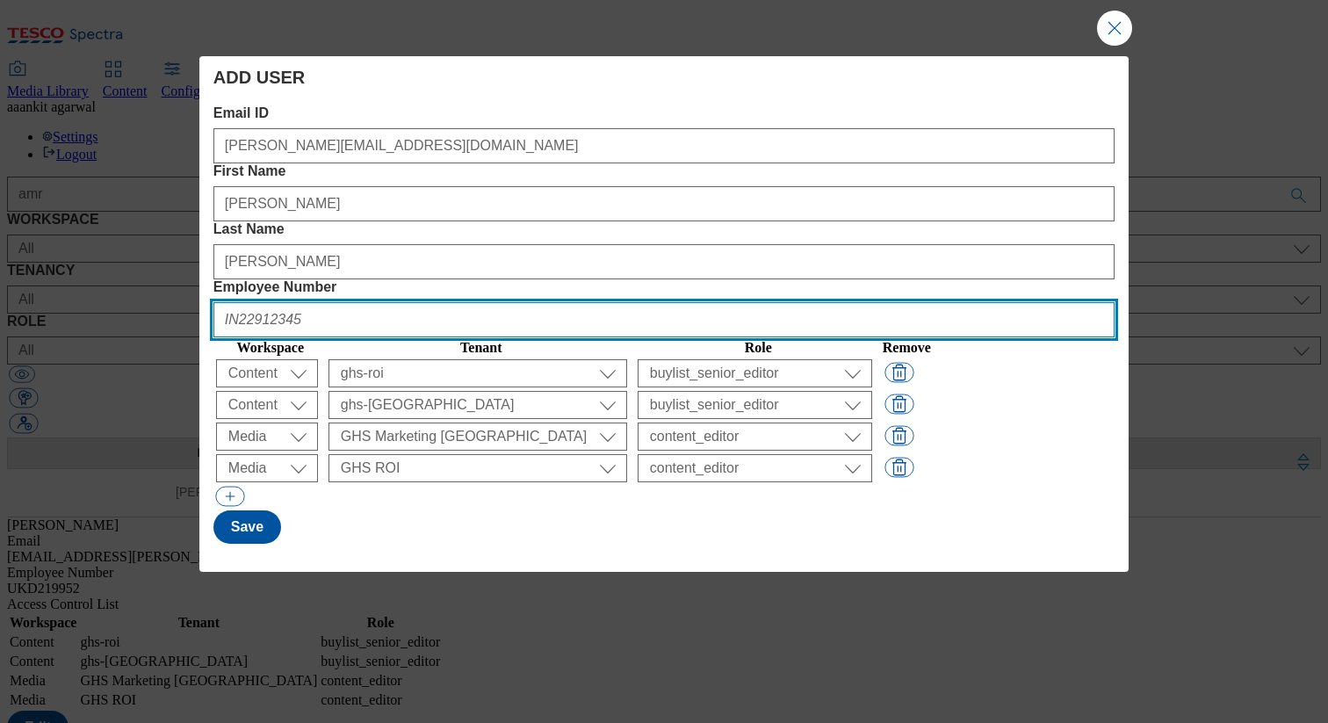
click at [945, 302] on Number "Employee Number" at bounding box center [663, 319] width 901 height 35
paste Number "UKD219850"
type Number "UKD219850"
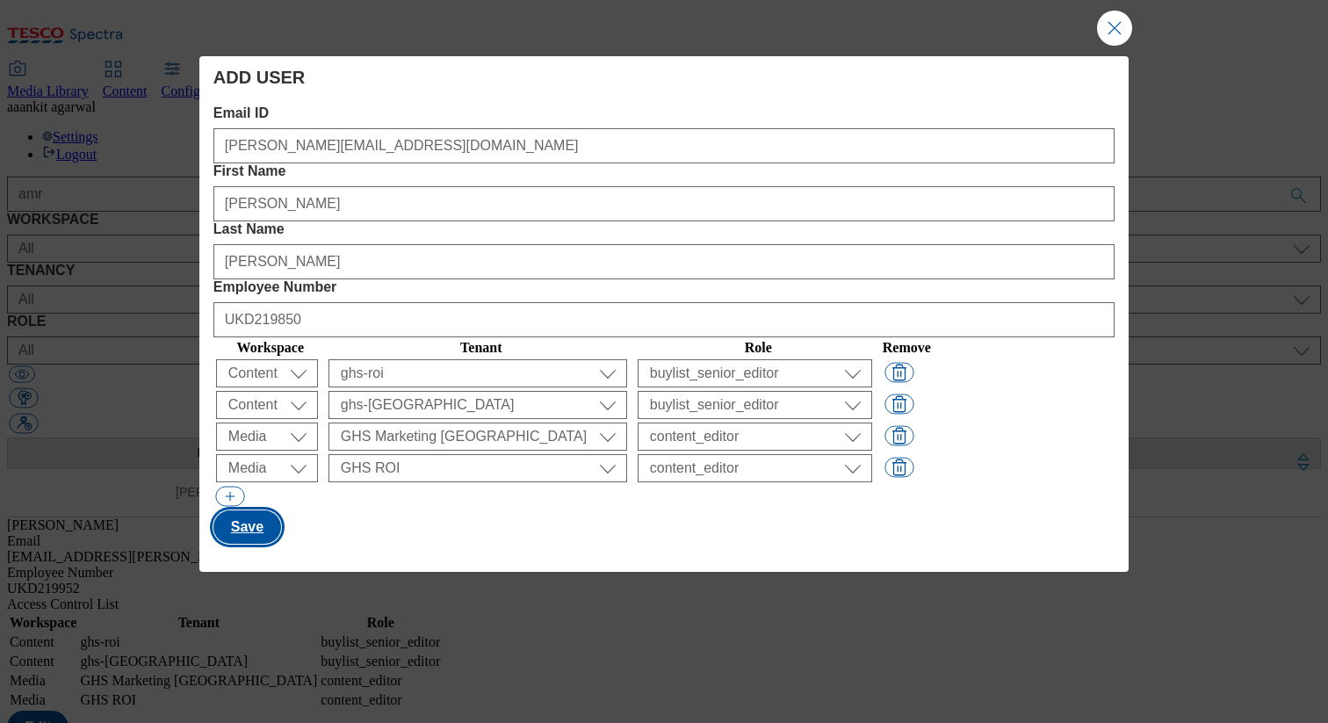
click at [242, 510] on button "Save" at bounding box center [247, 526] width 68 height 33
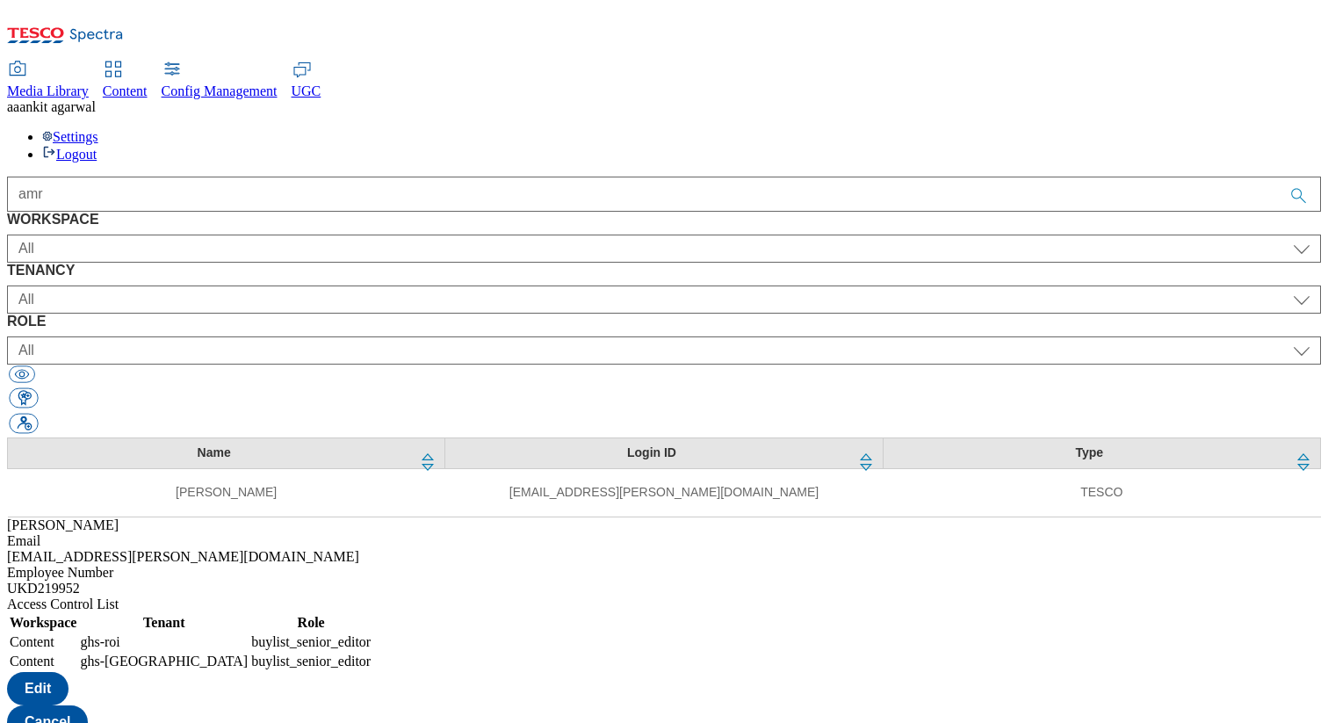
select select "Content"
select select "ghs-roi"
select select "buylist_senior_editor"
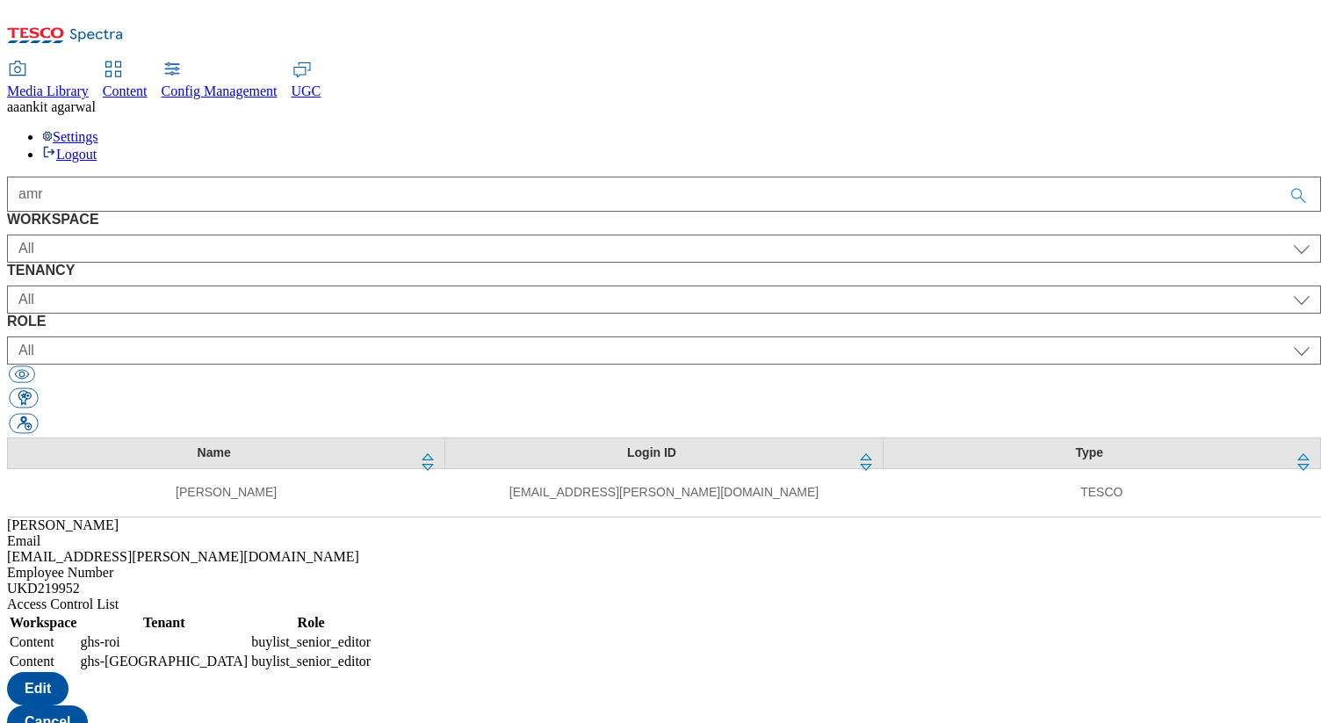
select select "Content"
select select "ghs-uk"
select select "buylist_senior_editor"
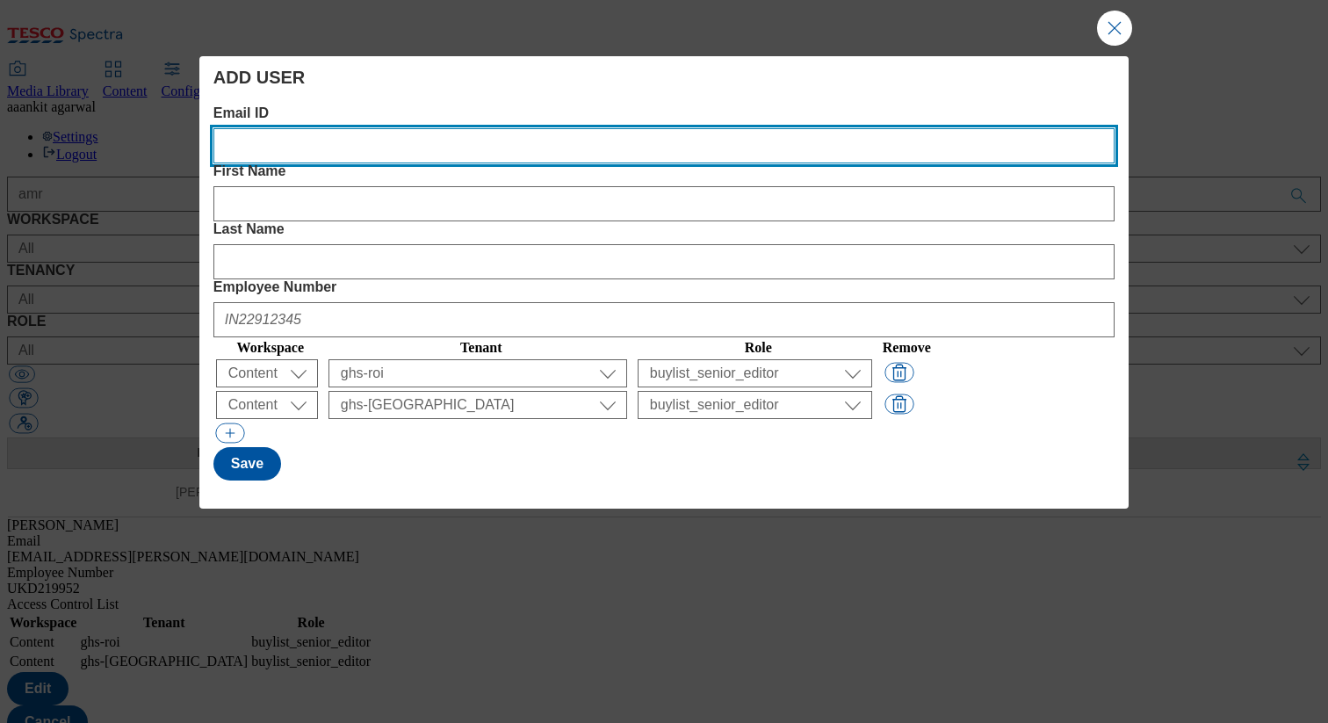
click at [369, 153] on ID "Email ID" at bounding box center [663, 145] width 901 height 35
paste ID "aileen.naluz@dunnhumby.com"
type ID "aileen.naluz@dunnhumby.com"
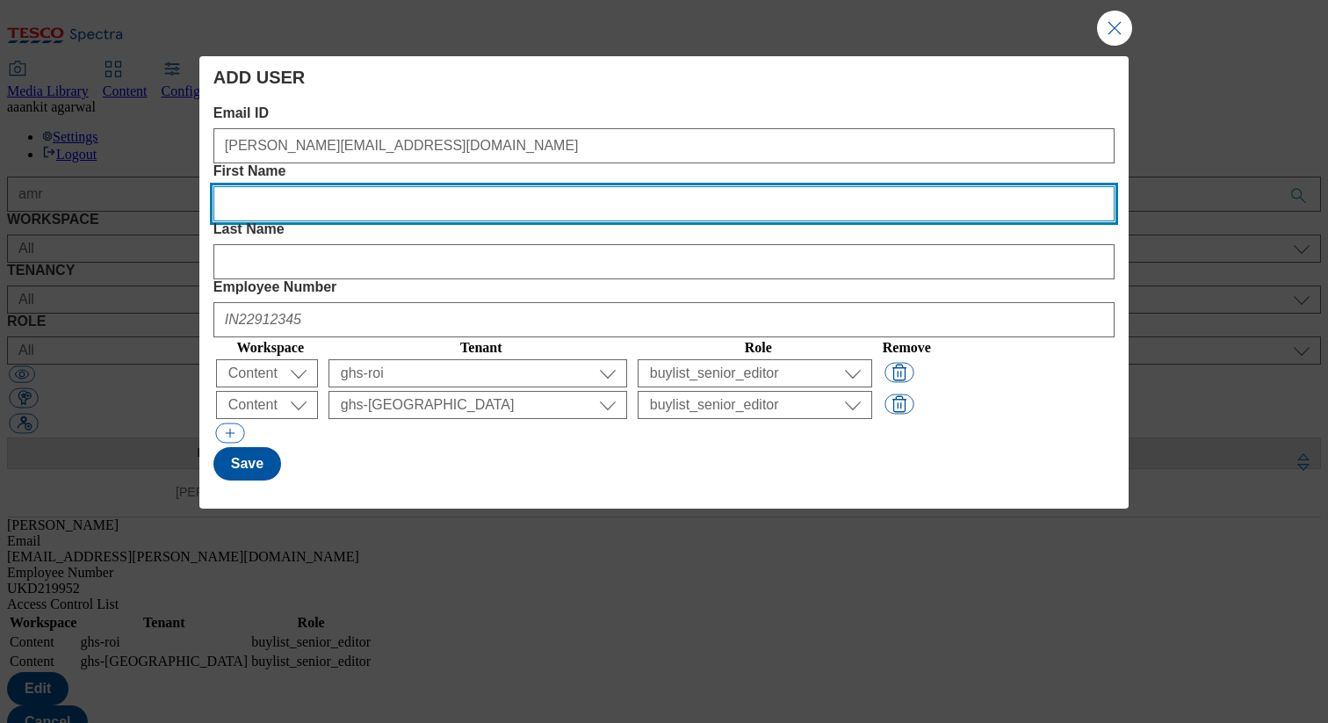
click at [620, 186] on Name "First Name" at bounding box center [663, 203] width 901 height 35
paste Name "Aileen"
type Name "Aileen"
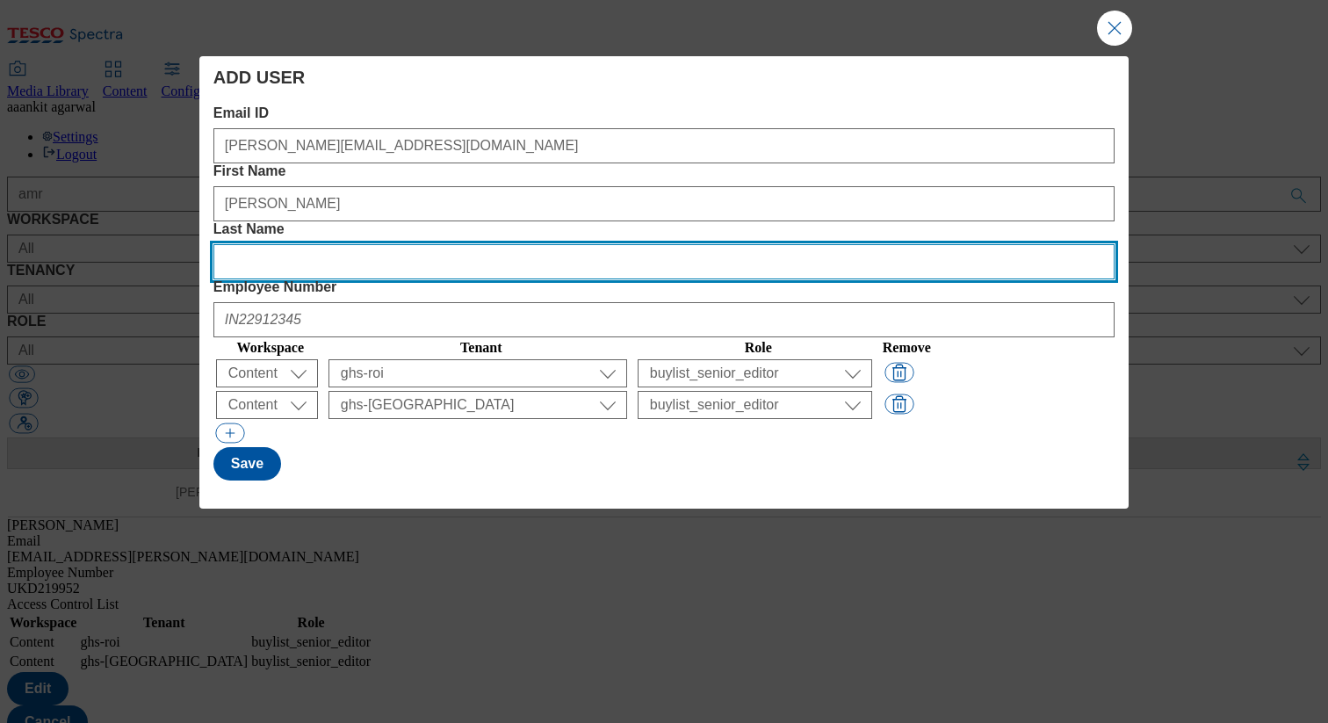
click at [729, 244] on Name "Last Name" at bounding box center [663, 261] width 901 height 35
paste Name "Naluz"
type Name "Naluz"
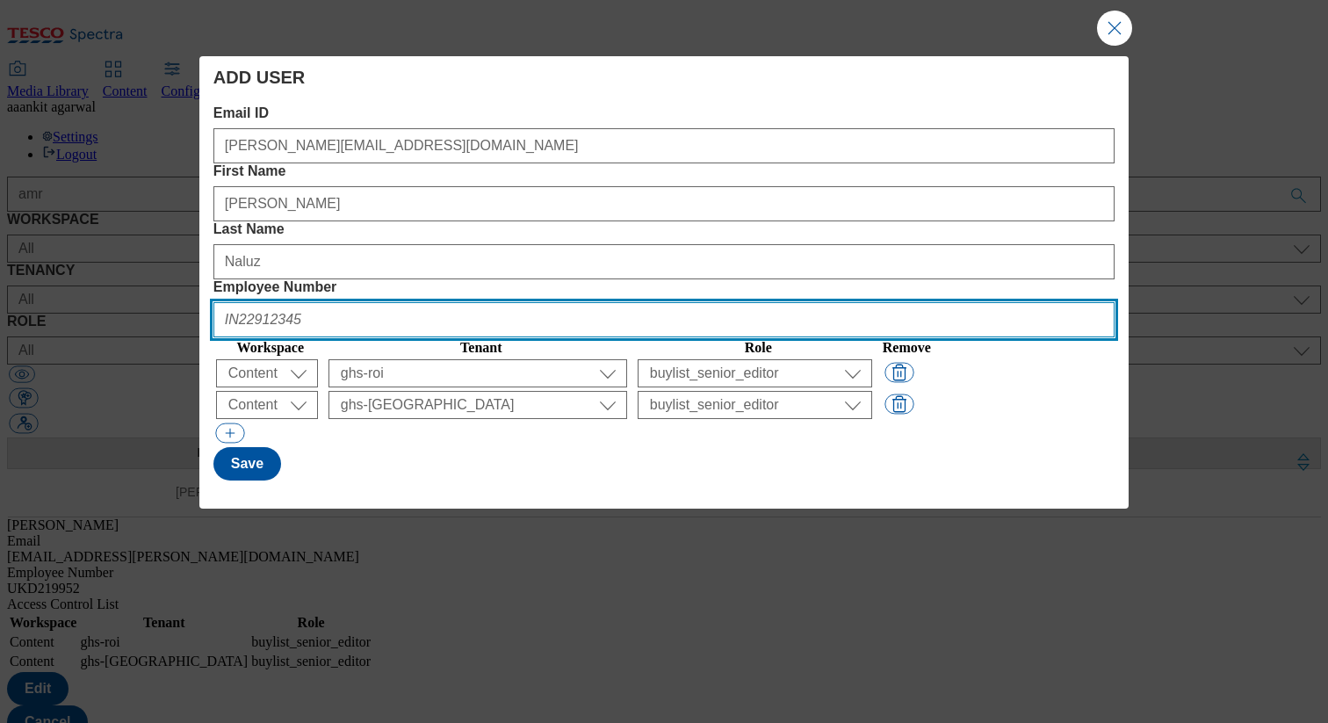
click at [1014, 302] on Number "Employee Number" at bounding box center [663, 319] width 901 height 35
paste Number "UKD219967"
type Number "UKD219967"
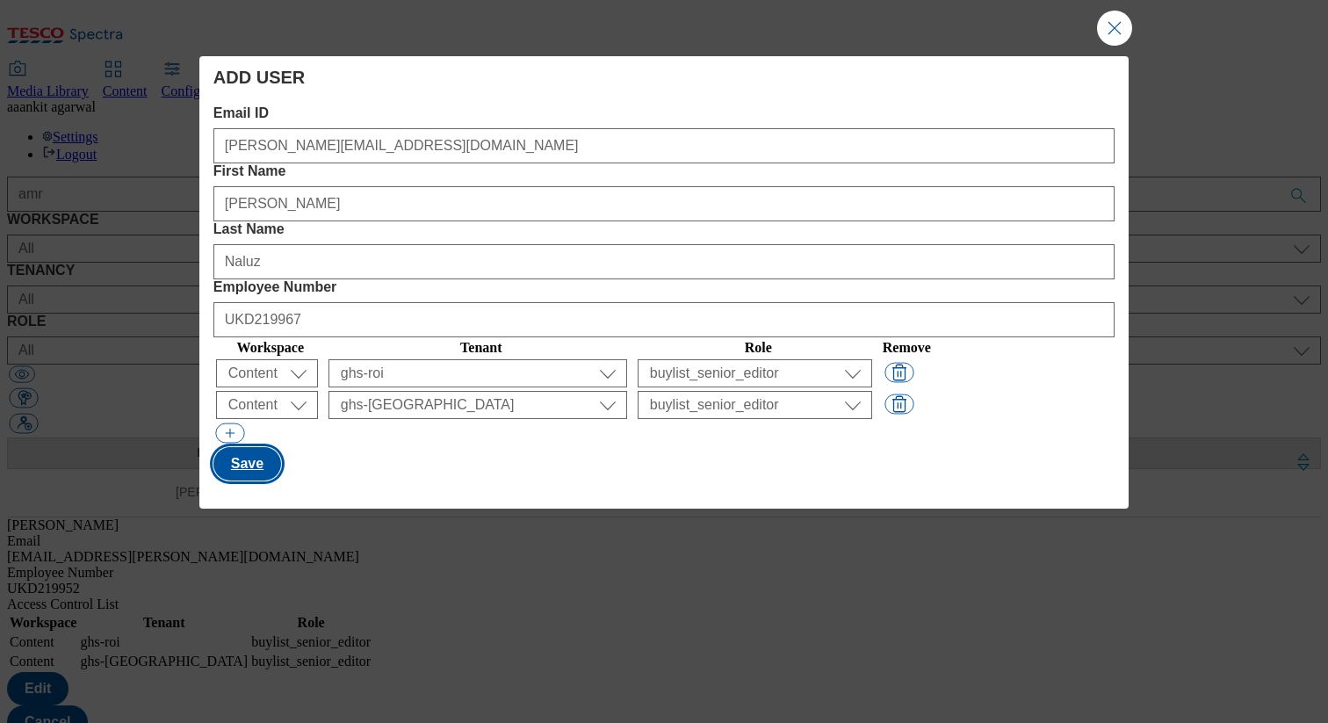
click at [265, 447] on button "Save" at bounding box center [247, 463] width 68 height 33
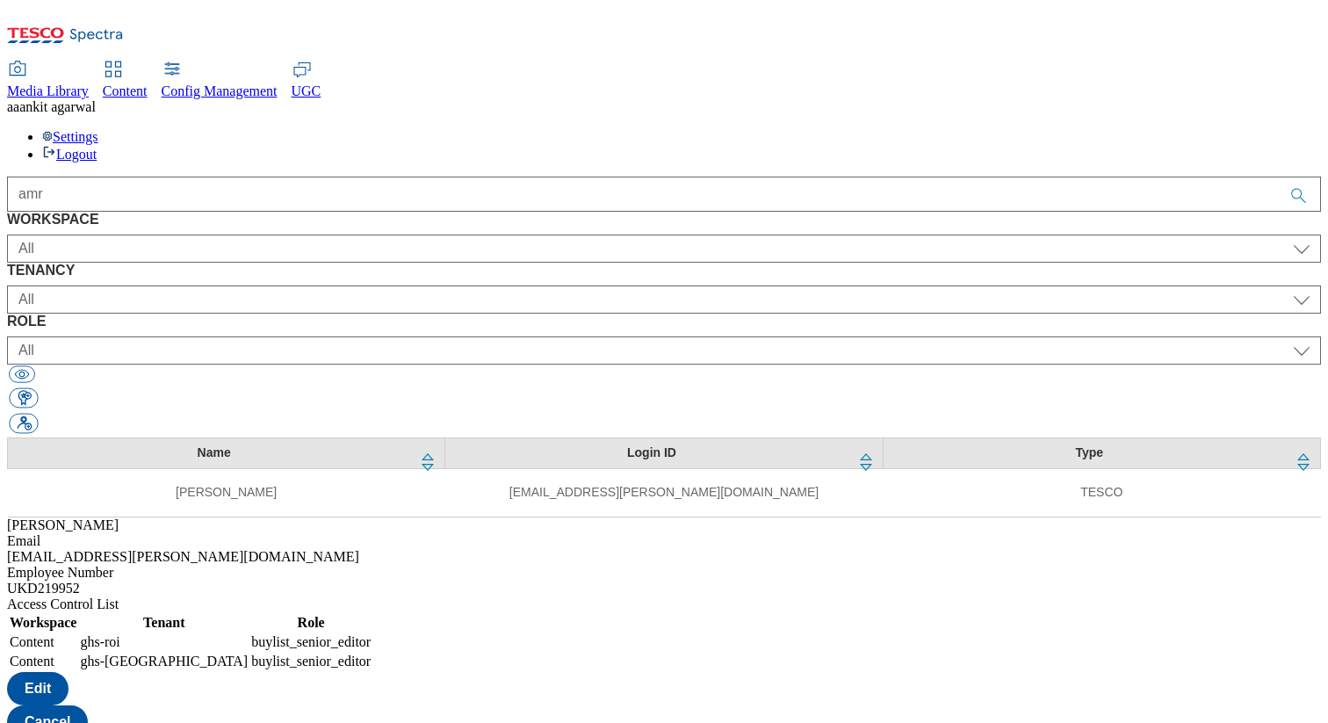
click at [398, 438] on div "Name Login ID Type Amrit Dhillon amrit.dhillon@dunnhumby.com TESCO" at bounding box center [664, 478] width 1314 height 80
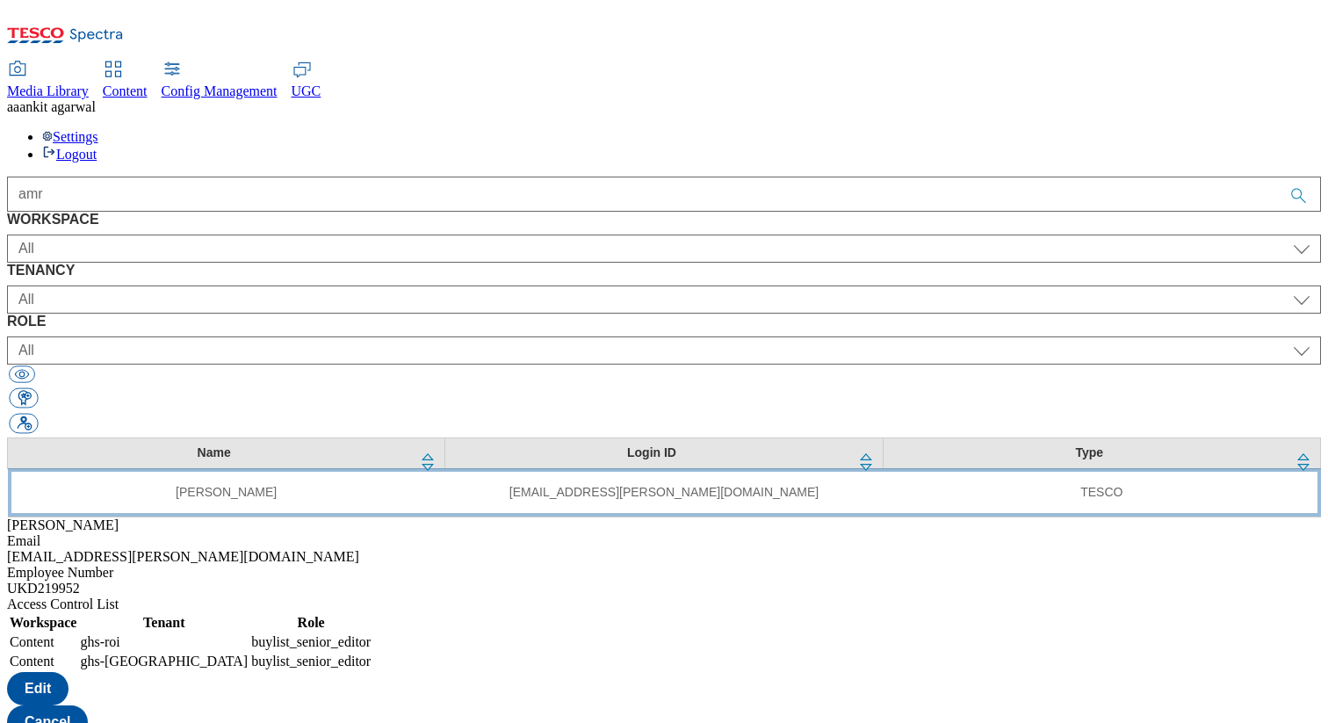
click at [445, 468] on td "amrit.dhillon@dunnhumby.com" at bounding box center [664, 492] width 438 height 48
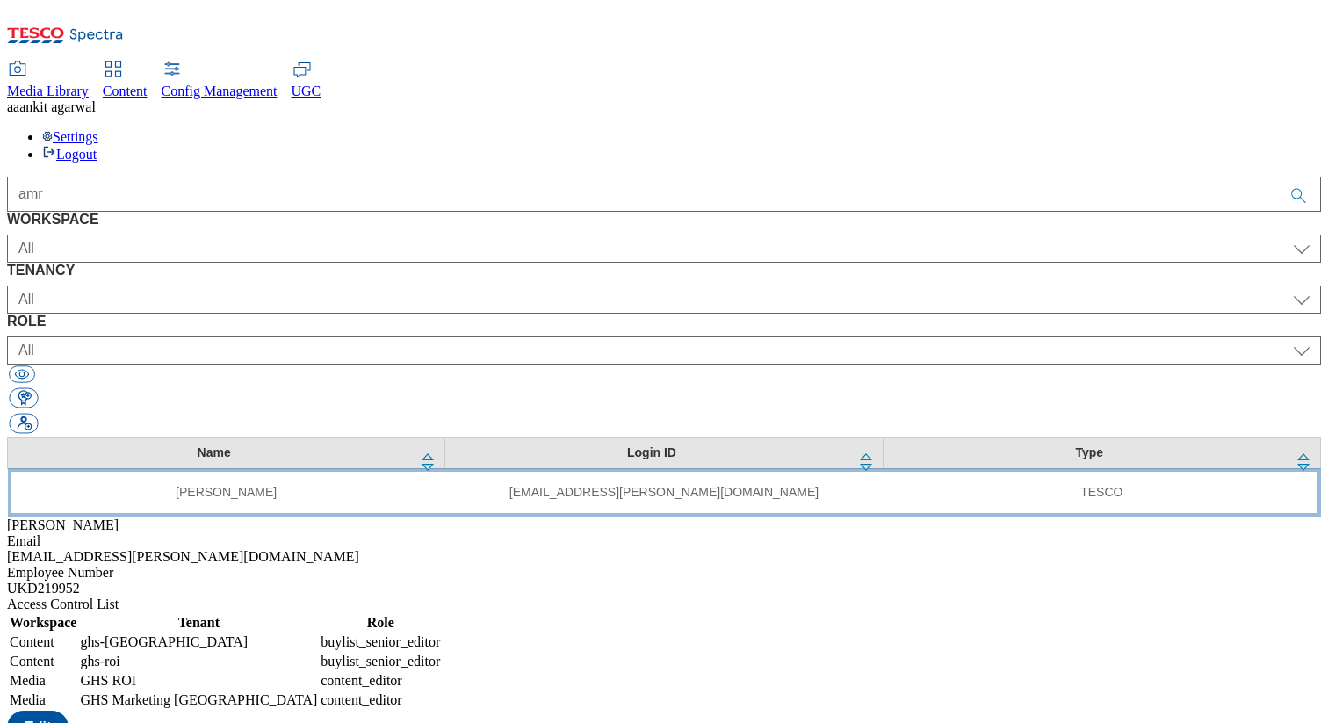
click at [497, 468] on td "amrit.dhillon@dunnhumby.com" at bounding box center [664, 492] width 438 height 48
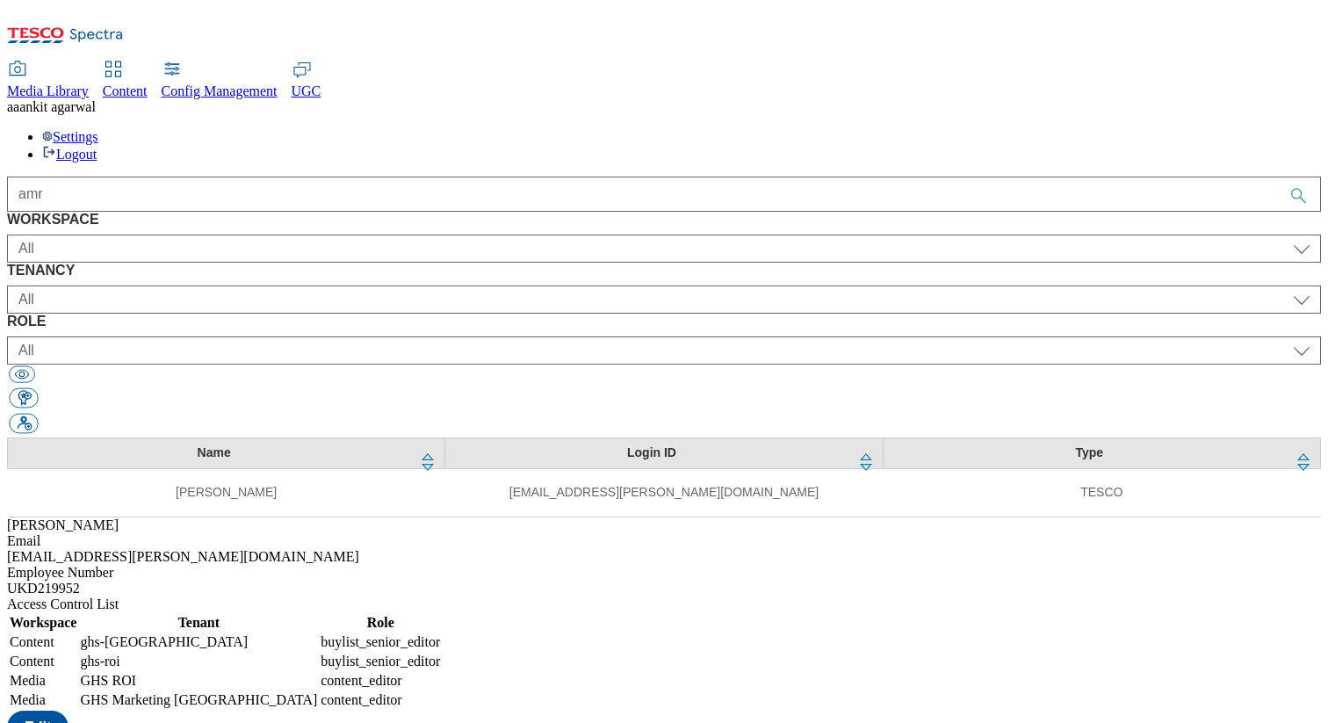
click at [479, 177] on div "amr" at bounding box center [664, 194] width 1314 height 35
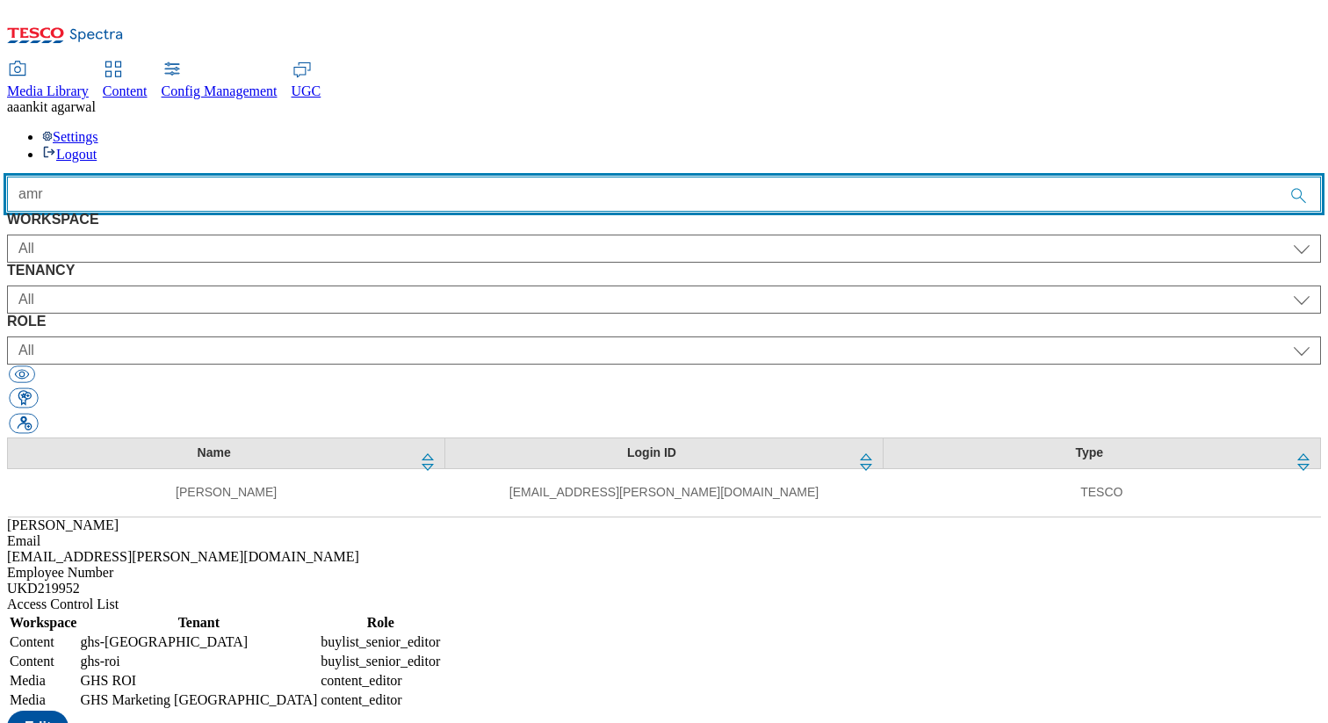
click at [479, 177] on input "amr" at bounding box center [664, 194] width 1314 height 35
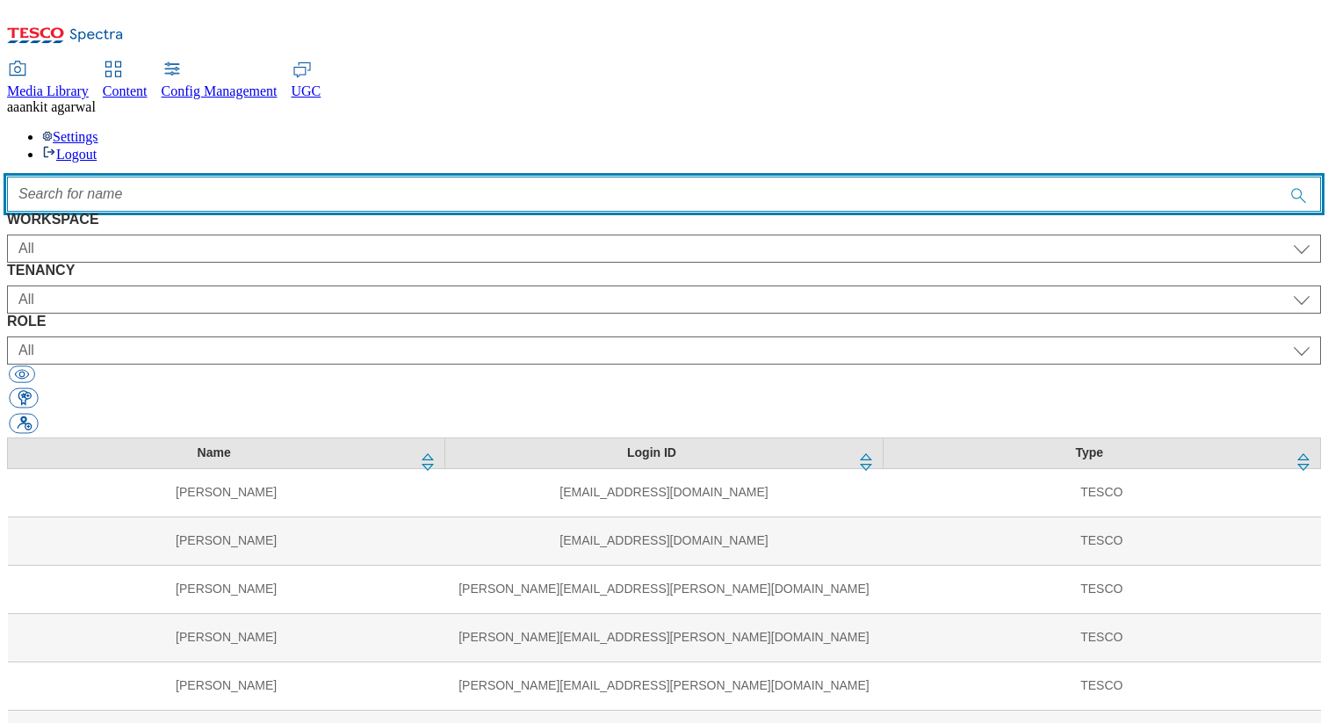
click at [502, 177] on input "Accessible label text" at bounding box center [664, 194] width 1314 height 35
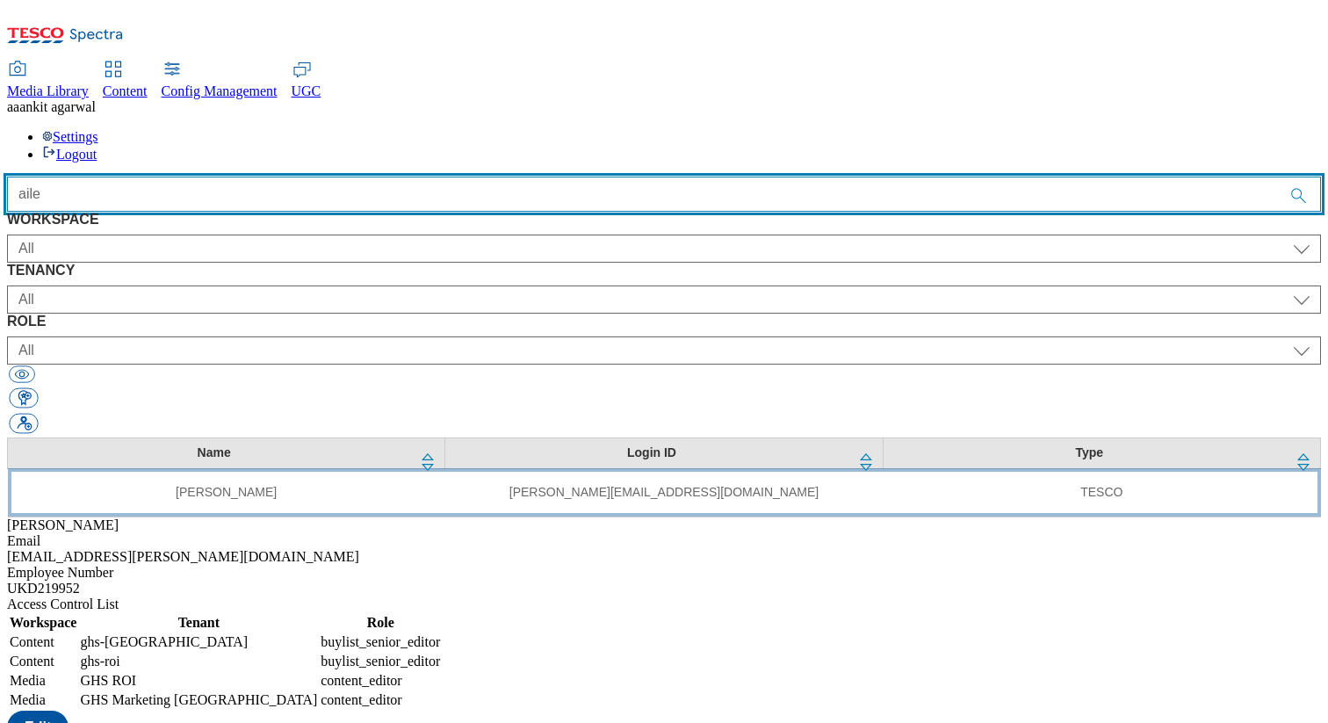
type input "aile"
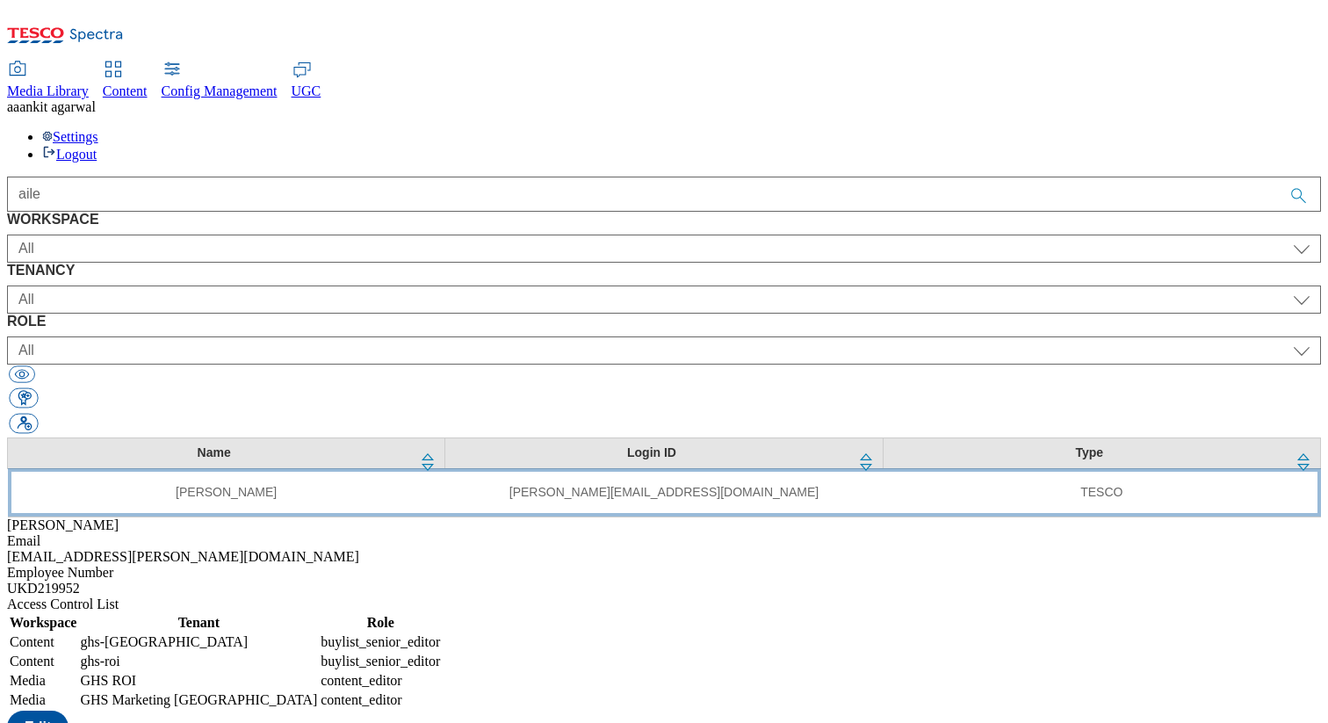
click at [445, 468] on td "aileen.naluz@dunnhumby.com" at bounding box center [664, 492] width 438 height 48
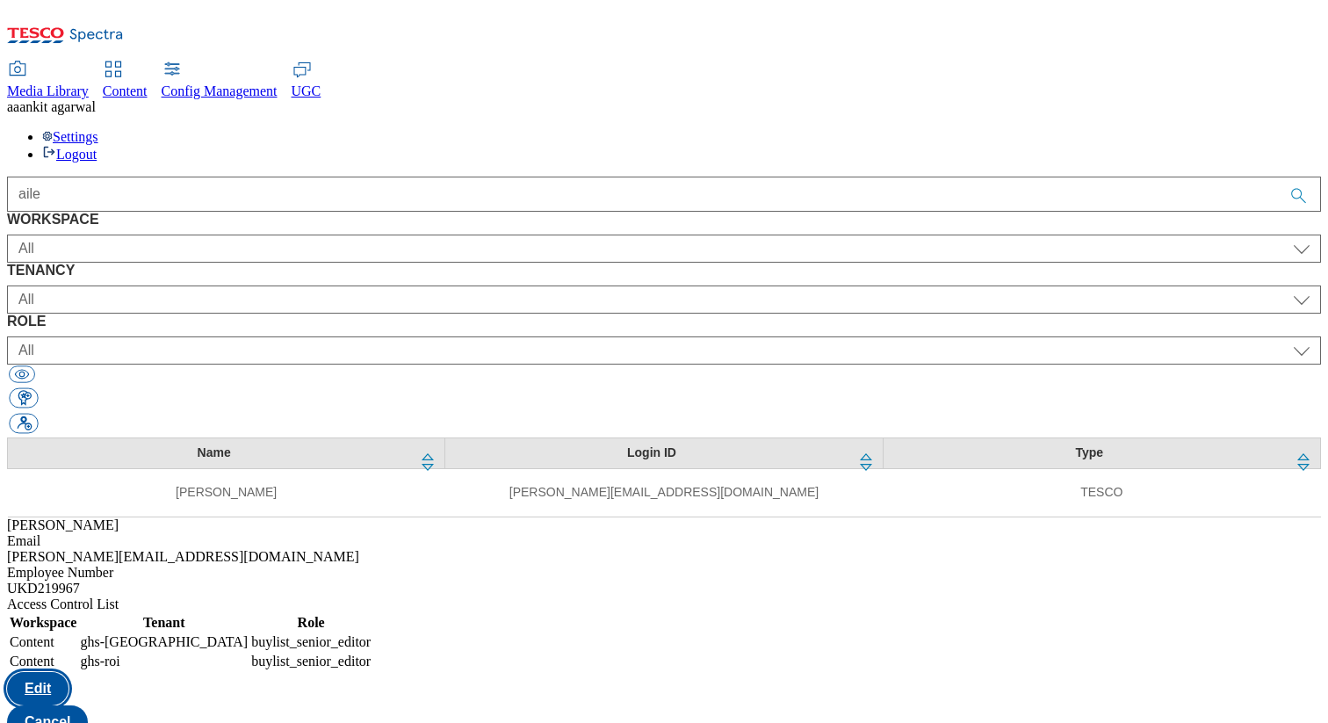
click at [69, 672] on button "Edit" at bounding box center [37, 688] width 61 height 33
select select "ghs-uk"
select select "buylist_senior_editor"
select select "ghs-roi"
select select "buylist_senior_editor"
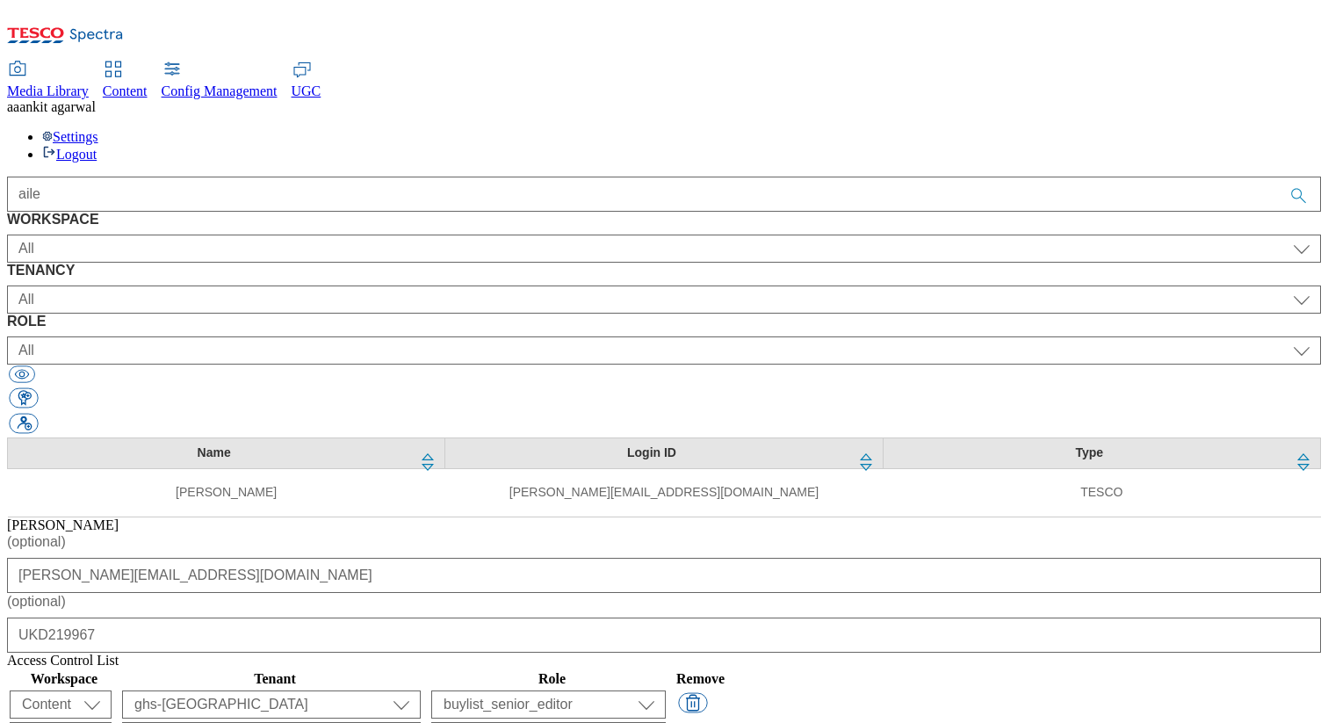
select select "flare-email-mktg"
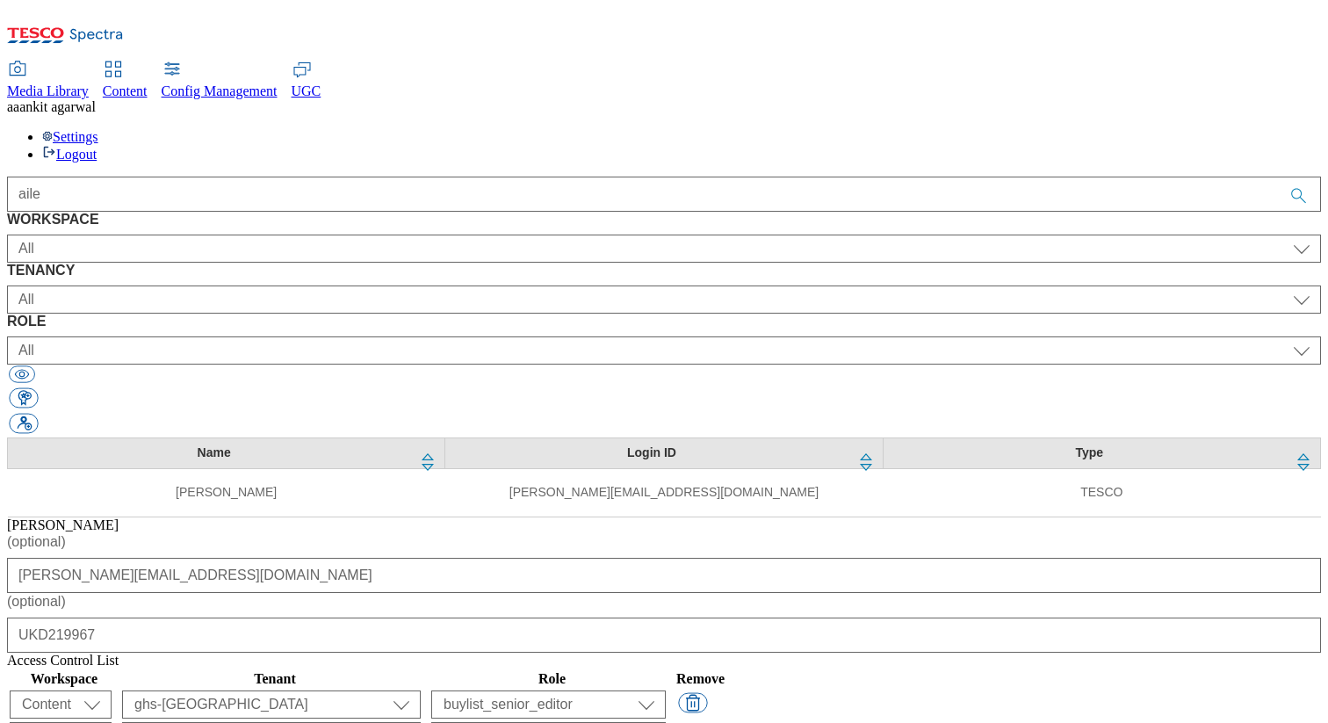
click at [112, 691] on select "Content Media Spectra UGC Config" at bounding box center [61, 705] width 102 height 28
select select "Media"
click at [112, 691] on select "Content Media Spectra UGC Config" at bounding box center [61, 705] width 102 height 28
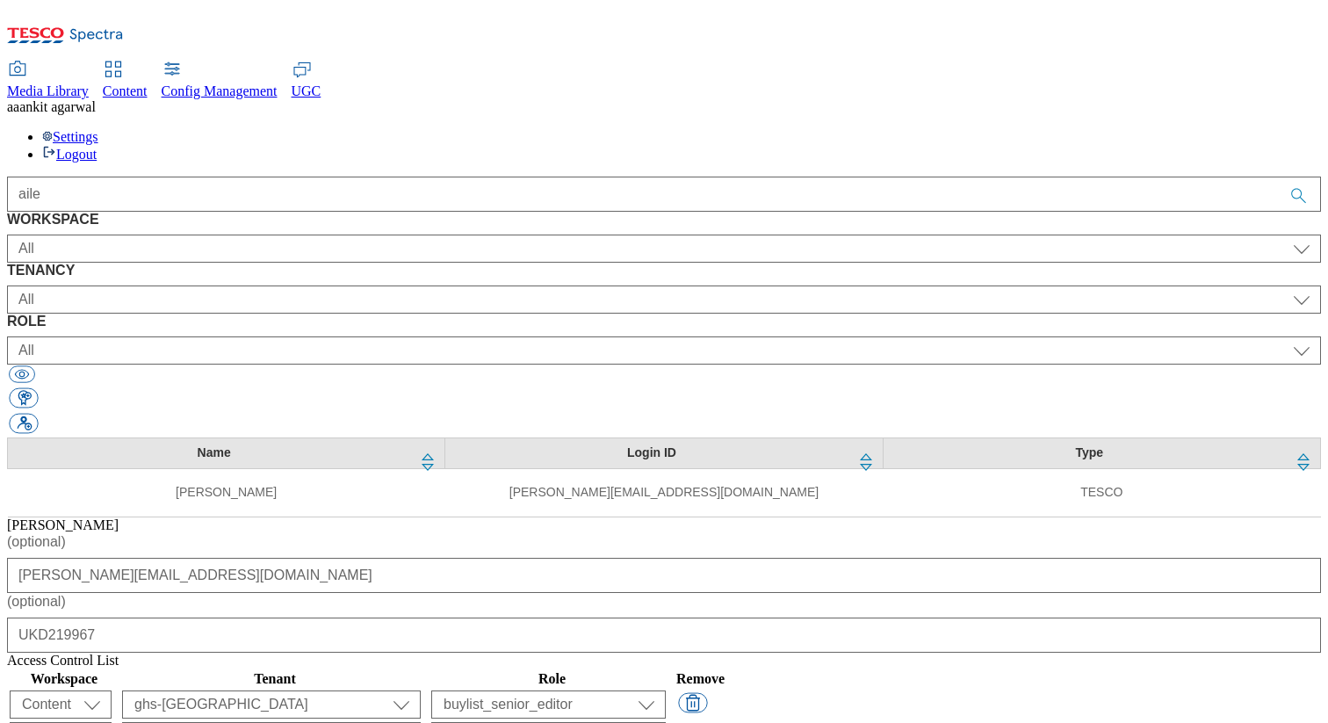
select select "Media"
click at [112, 691] on select "Content Media Spectra UGC Config" at bounding box center [61, 705] width 102 height 28
click at [421, 691] on select "ALL All all Clubcard Boost UK Clubcard Marketing Clubcard ROI clubcard-boost-uk…" at bounding box center [271, 705] width 299 height 28
select select "flare-ghs-mktg"
click at [421, 691] on select "ALL All all Clubcard Boost UK Clubcard Marketing Clubcard ROI clubcard-boost-uk…" at bounding box center [271, 705] width 299 height 28
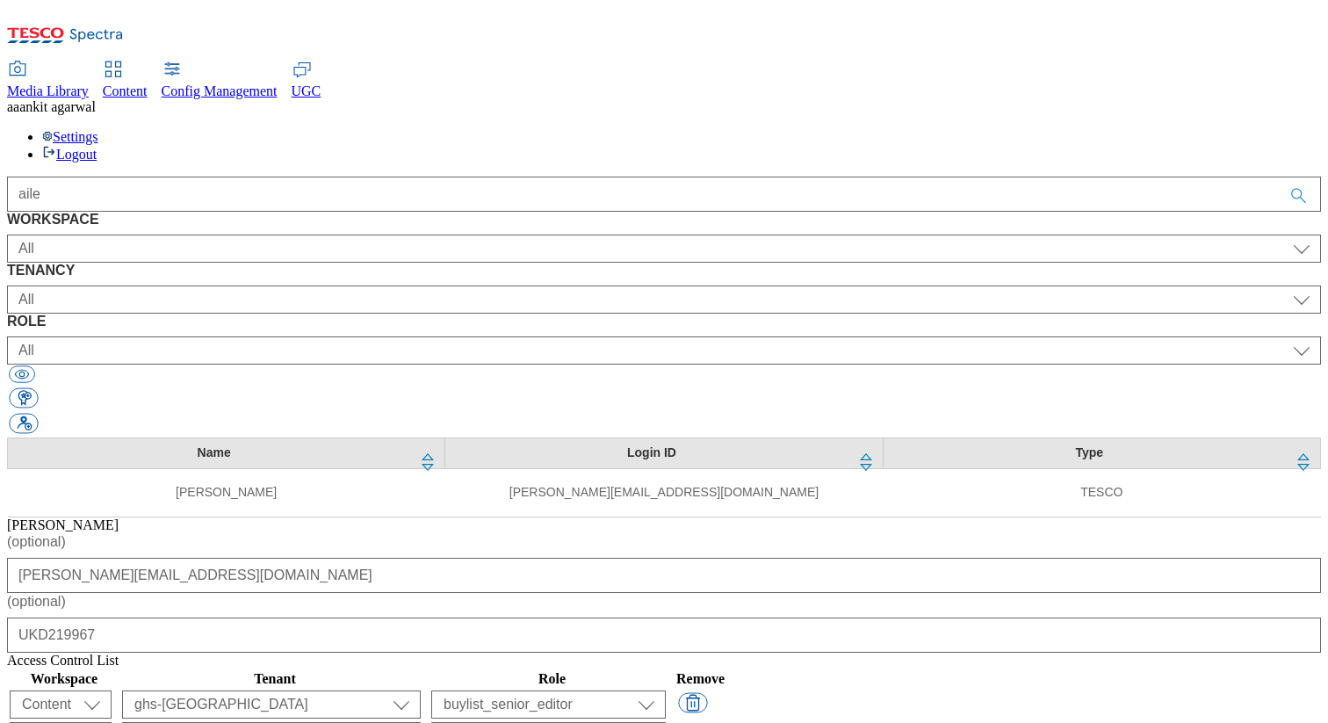
click at [421, 691] on select "ALL All all Clubcard Boost UK Clubcard Marketing Clubcard ROI clubcard-boost-uk…" at bounding box center [271, 705] width 299 height 28
select select "flare-ghs-roi"
click at [421, 691] on select "ALL All all Clubcard Boost UK Clubcard Marketing Clubcard ROI clubcard-boost-uk…" at bounding box center [271, 705] width 299 height 28
click at [666, 691] on select "content_designer content_editor content_read developer guest media_admin modera…" at bounding box center [548, 705] width 235 height 28
select select "content_editor"
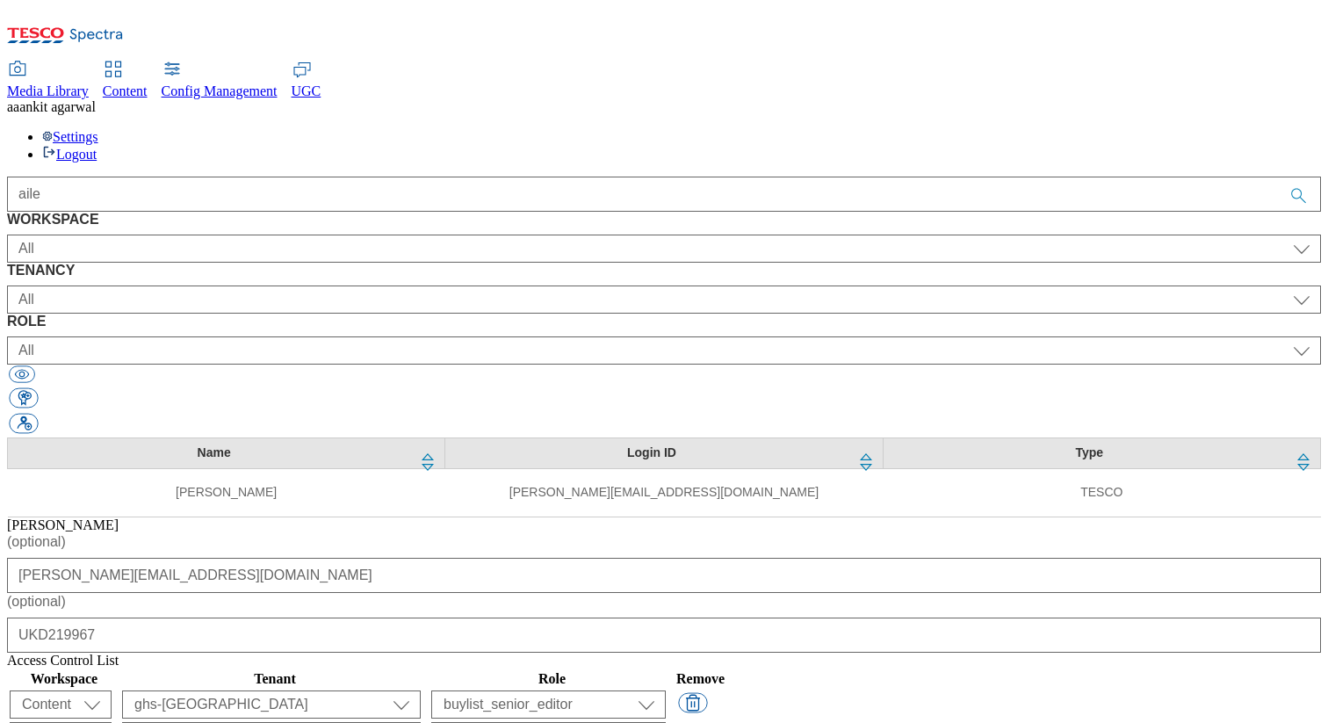
click at [666, 691] on select "content_designer content_editor content_read developer guest media_admin modera…" at bounding box center [548, 705] width 235 height 28
select select "content_editor"
click at [666, 691] on select "content_designer content_editor content_read developer guest media_admin modera…" at bounding box center [548, 705] width 235 height 28
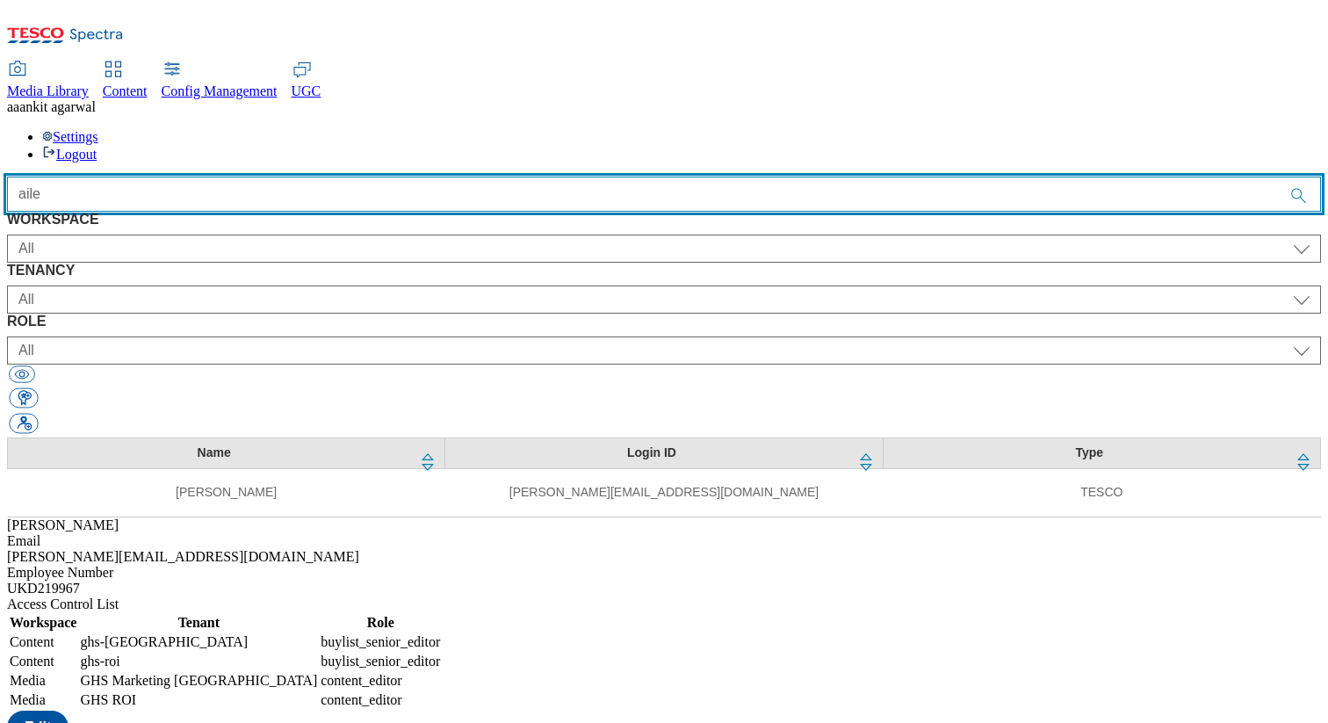
click at [441, 177] on input "aile" at bounding box center [664, 194] width 1314 height 35
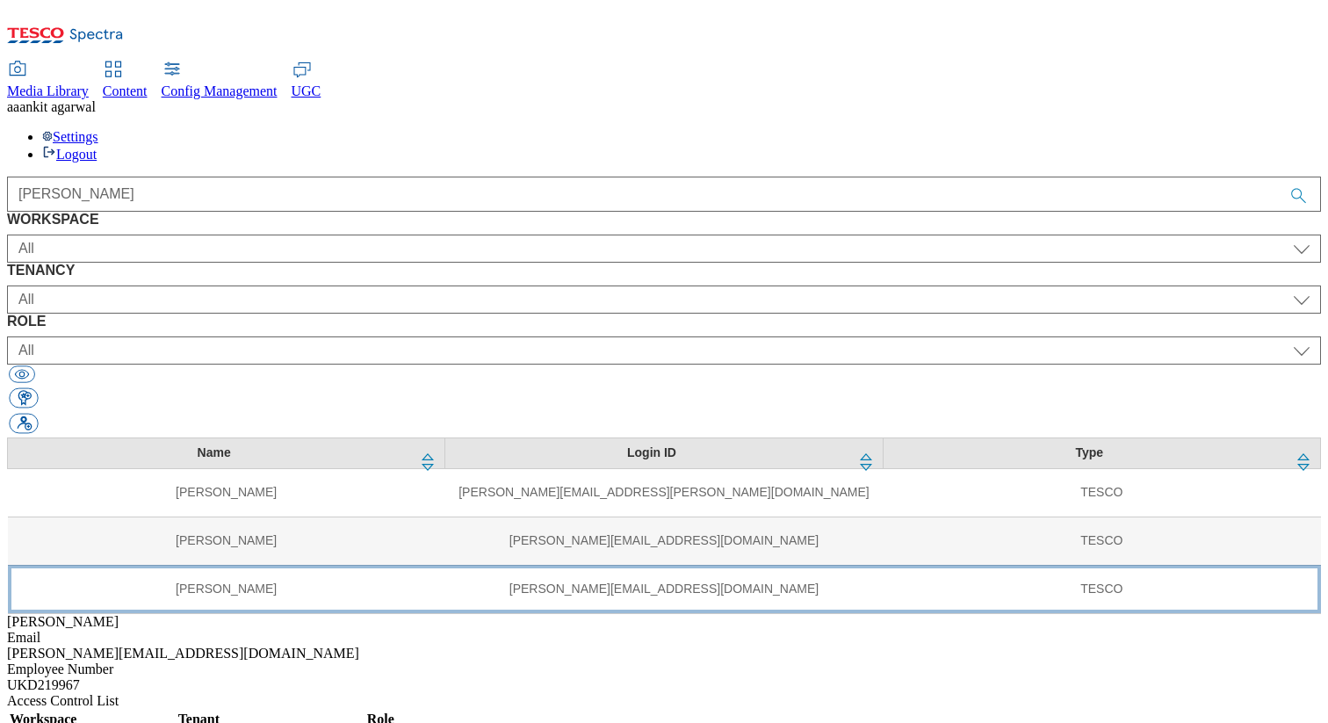
click at [445, 565] on td "nicole.palominojanampa@dunnhumby.com" at bounding box center [664, 589] width 438 height 48
click at [244, 565] on td "Cristina Palomino Janampa" at bounding box center [227, 589] width 438 height 48
click at [445, 565] on td "nicole.palominojanampa@dunnhumby.com" at bounding box center [664, 589] width 438 height 48
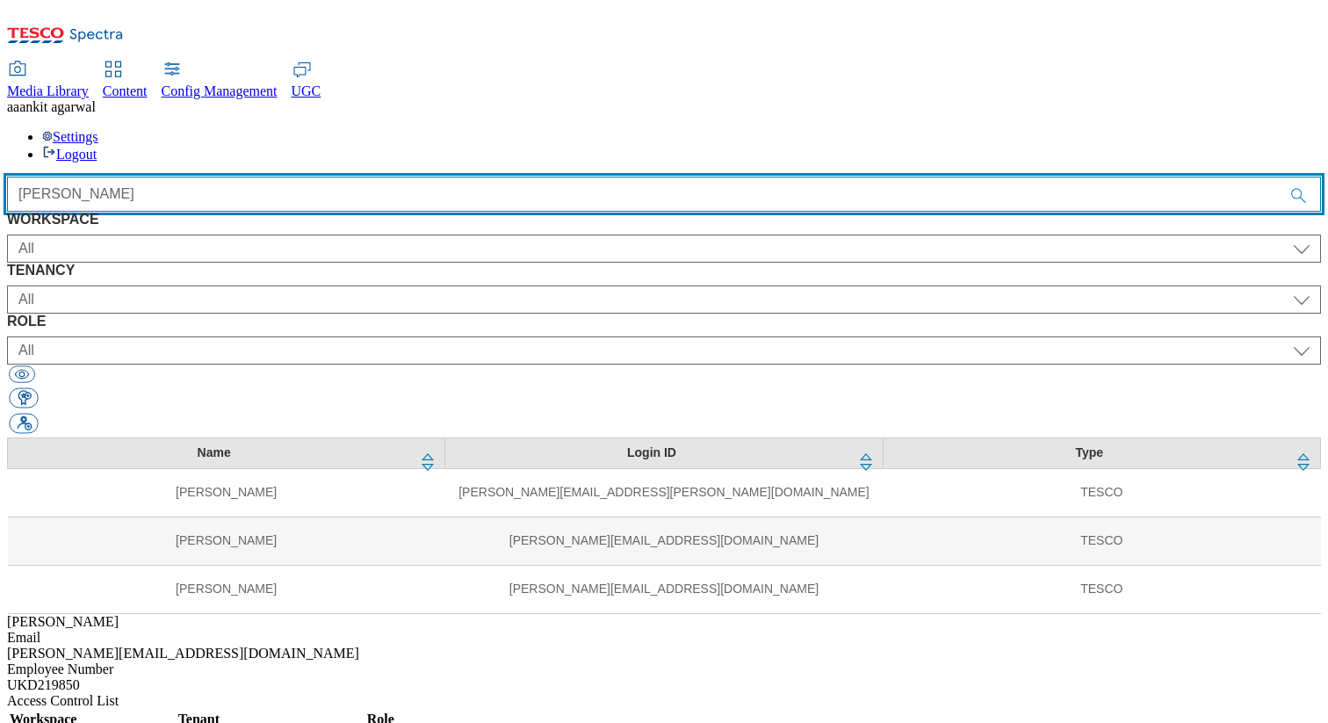
click at [406, 177] on input "cristina" at bounding box center [664, 194] width 1314 height 35
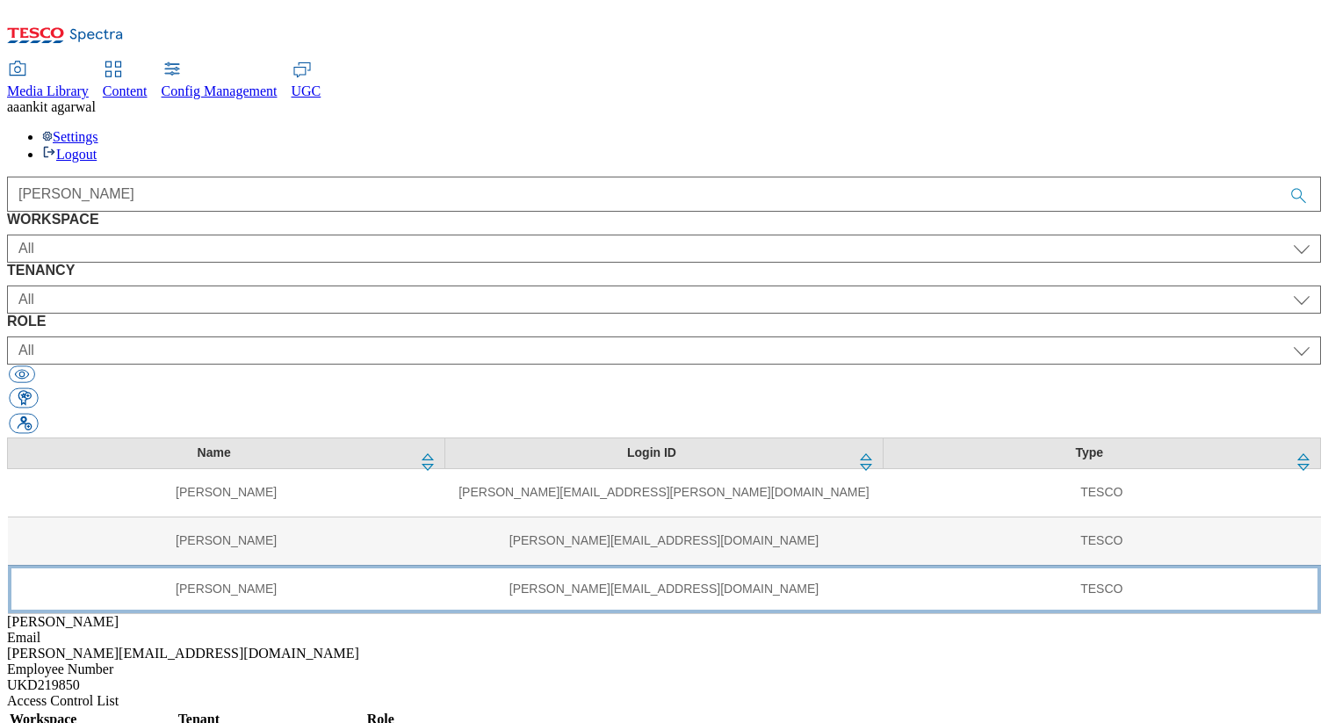
click at [445, 565] on td "nicole.palominojanampa@dunnhumby.com" at bounding box center [664, 589] width 438 height 48
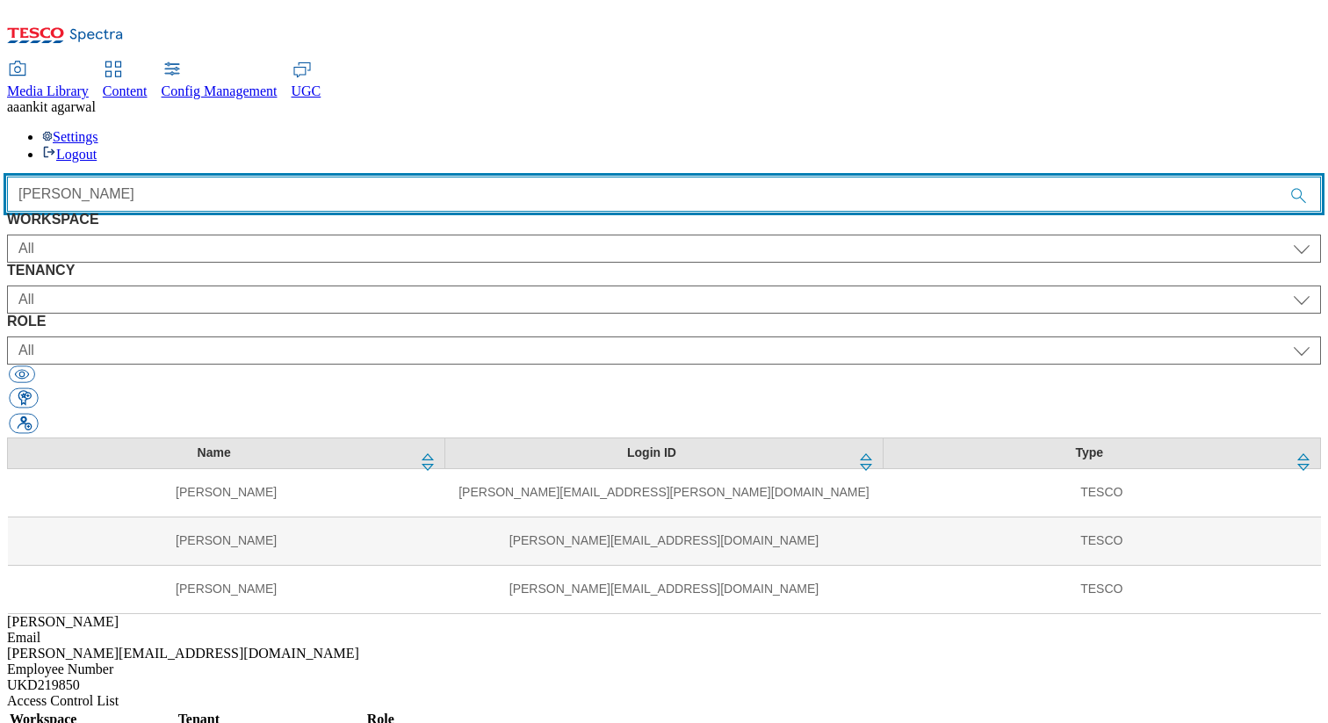
click at [459, 177] on input "cristina" at bounding box center [664, 194] width 1314 height 35
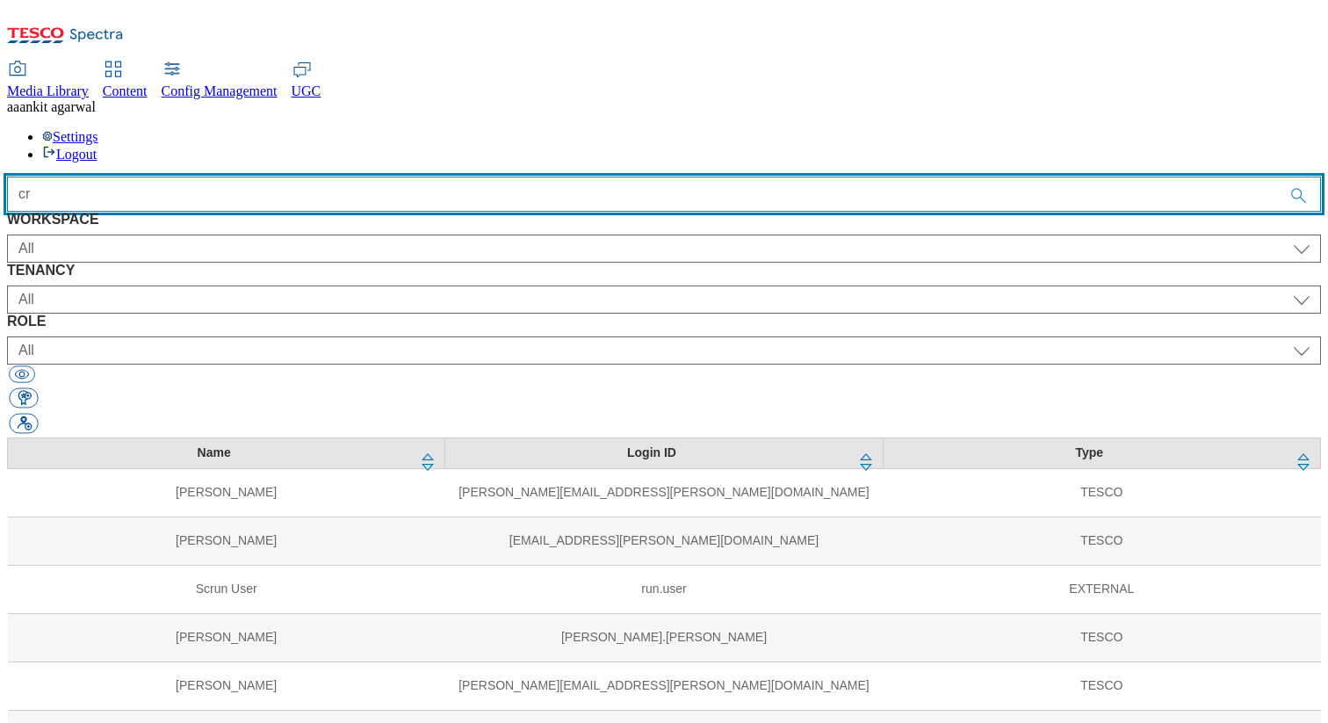
type input "c"
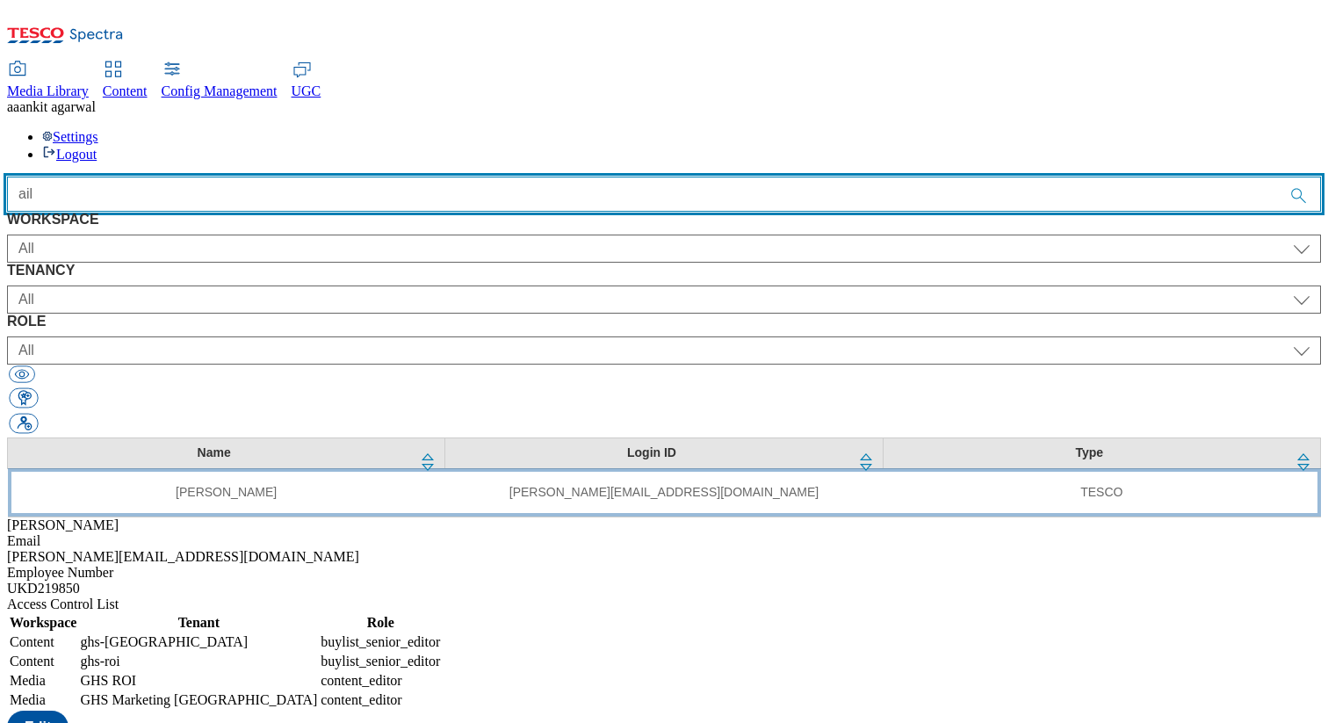
type input "ail"
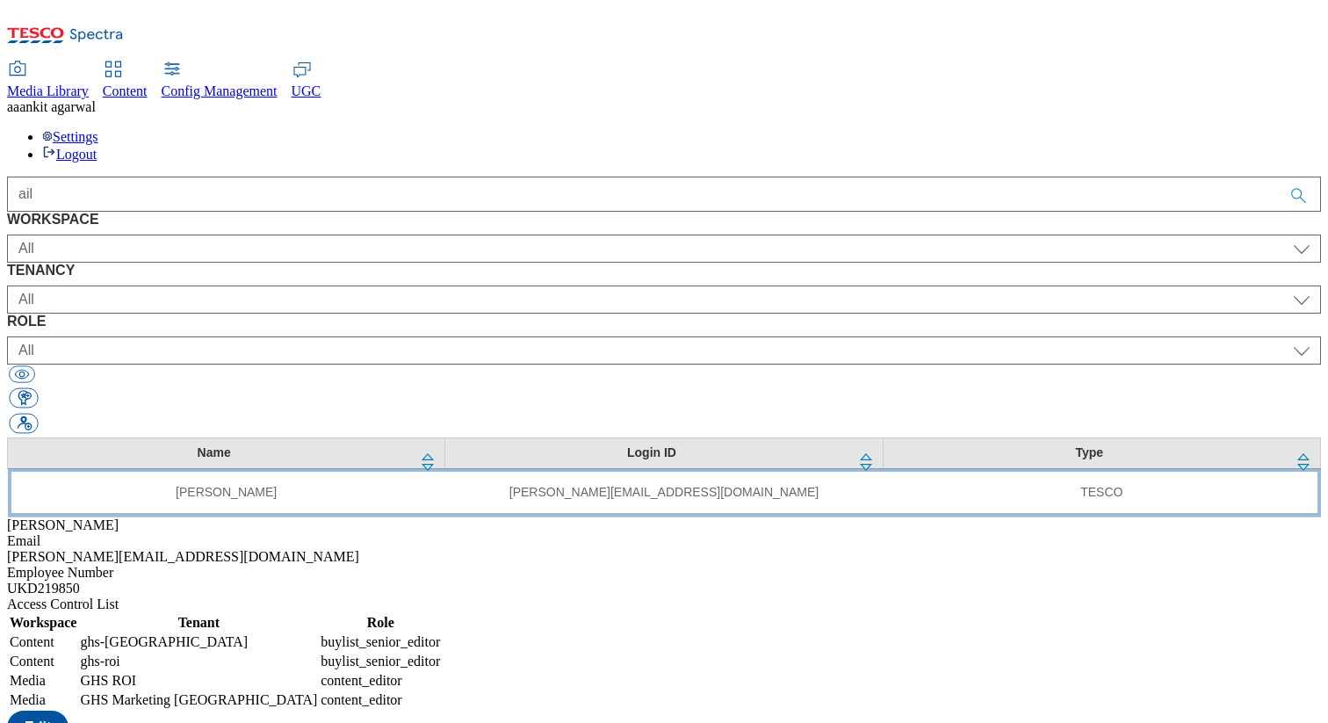
click at [445, 468] on td "aileen.naluz@dunnhumby.com" at bounding box center [664, 492] width 438 height 48
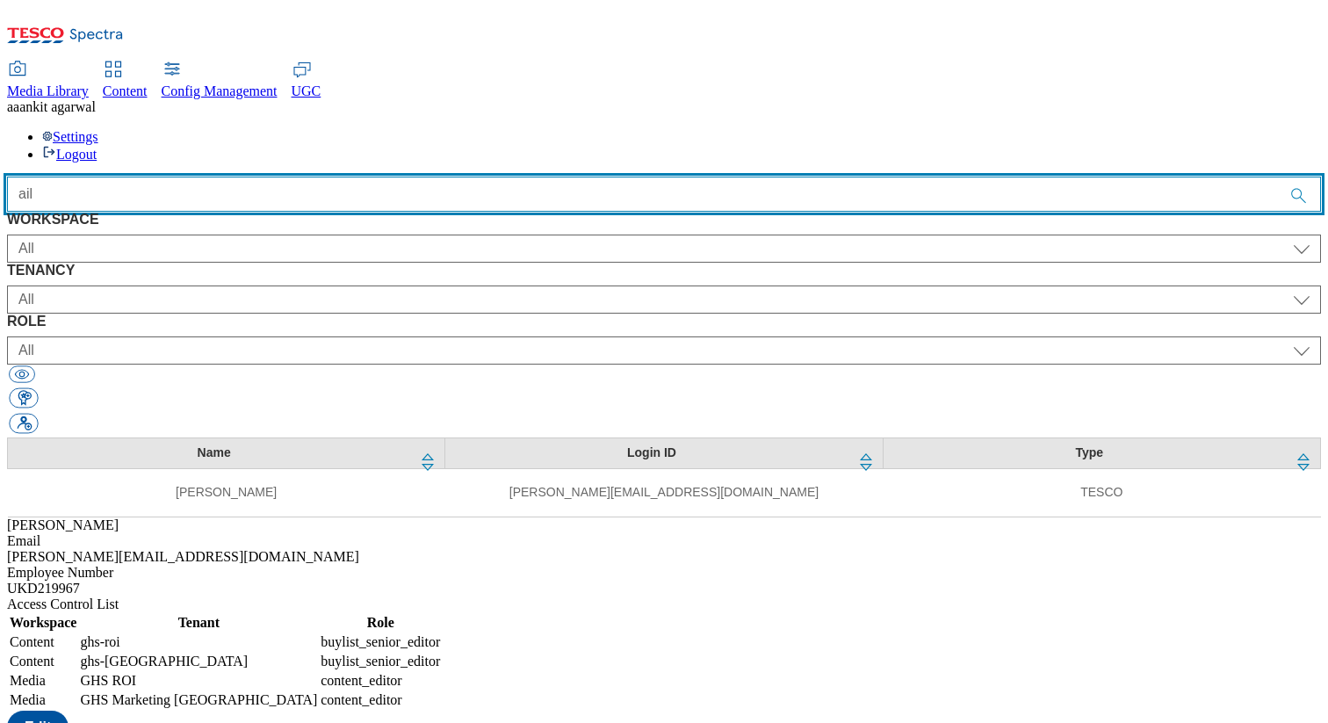
click at [418, 177] on input "ail" at bounding box center [664, 194] width 1314 height 35
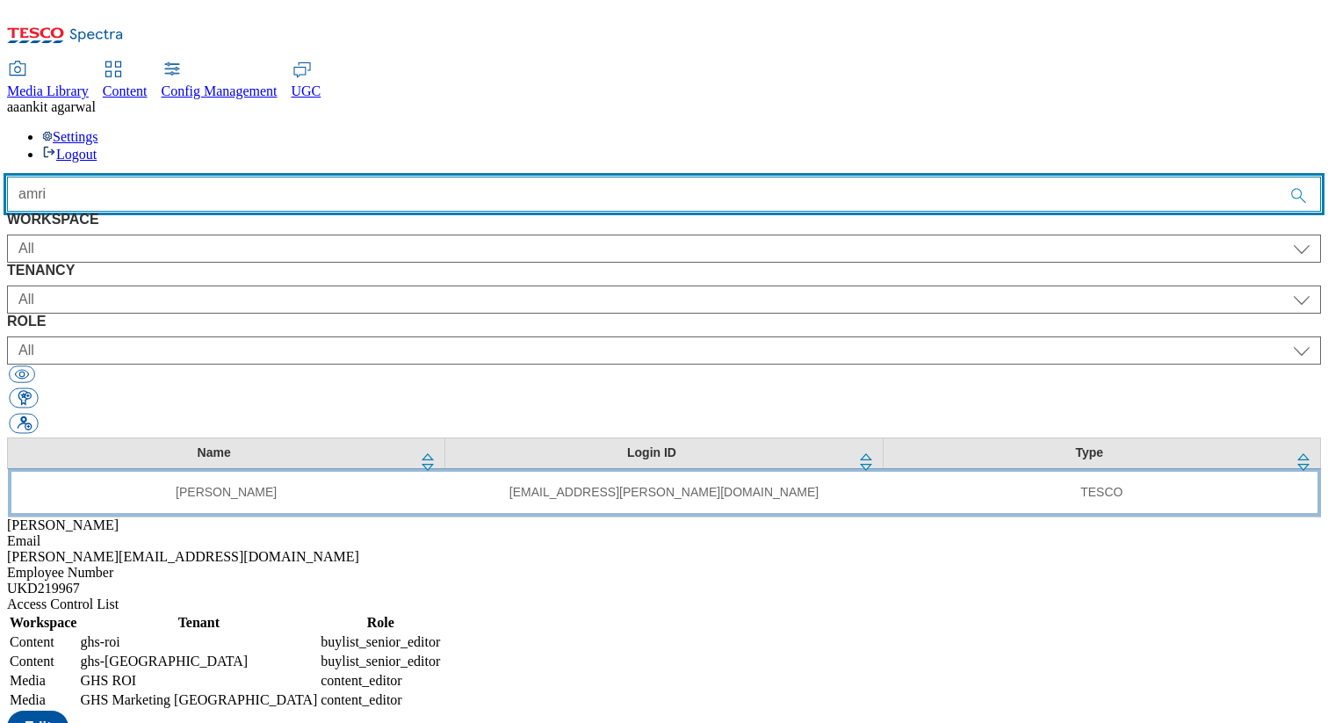
type input "amri"
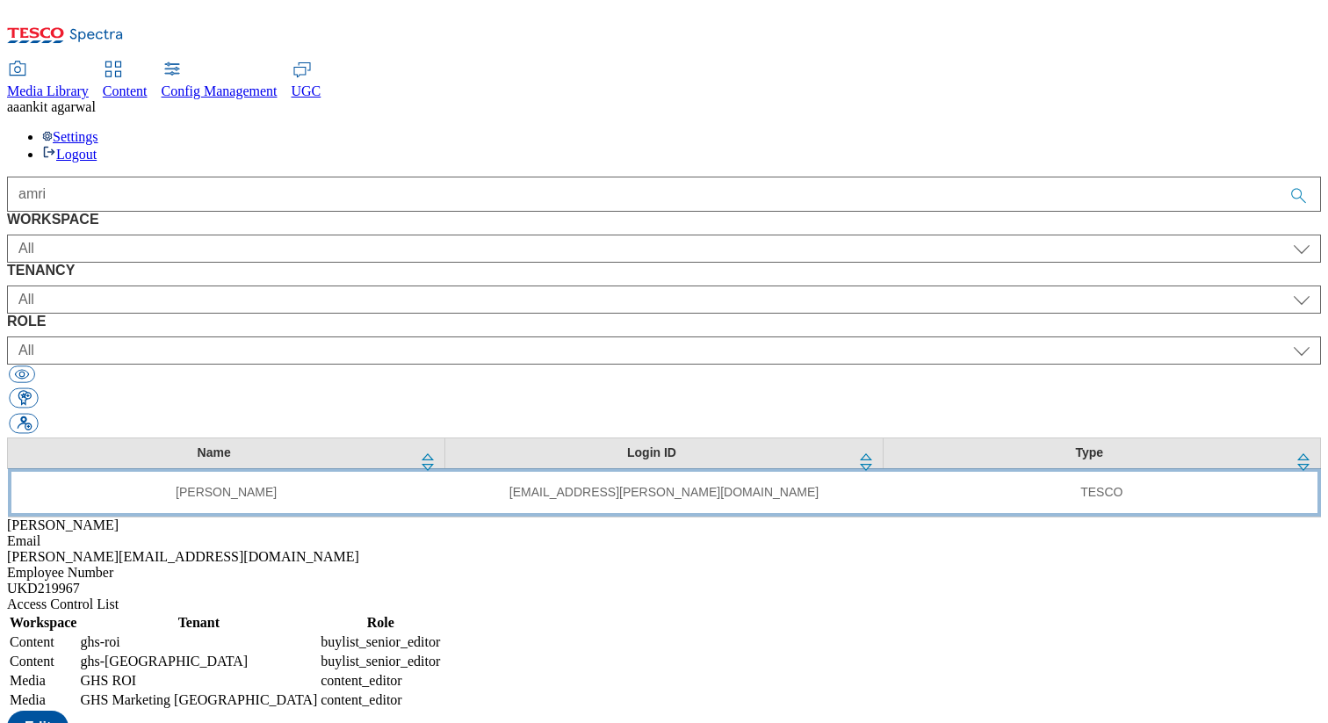
click at [445, 468] on td "amrit.dhillon@dunnhumby.com" at bounding box center [664, 492] width 438 height 48
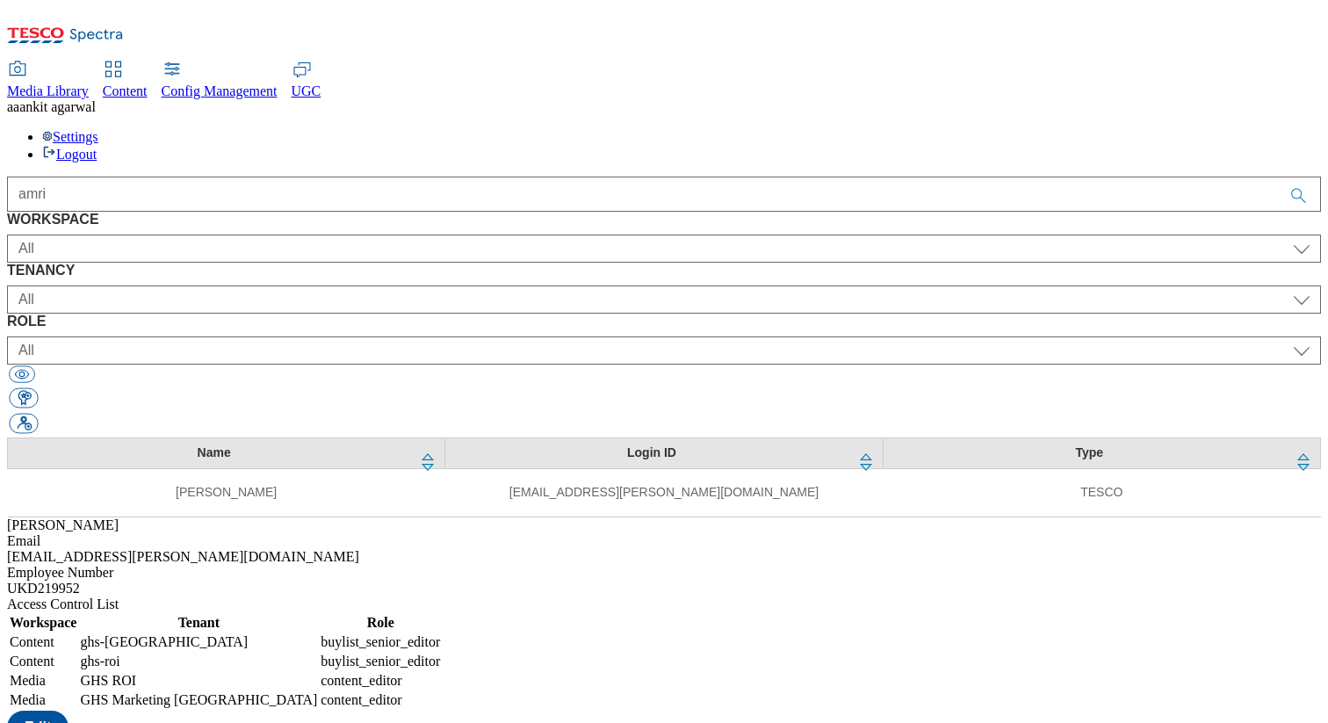
click at [891, 549] on div "amrit.dhillon@dunnhumby.com" at bounding box center [664, 557] width 1314 height 16
copy div "amrit.dhillon@dunnhumby.com"
